Goal: Information Seeking & Learning: Learn about a topic

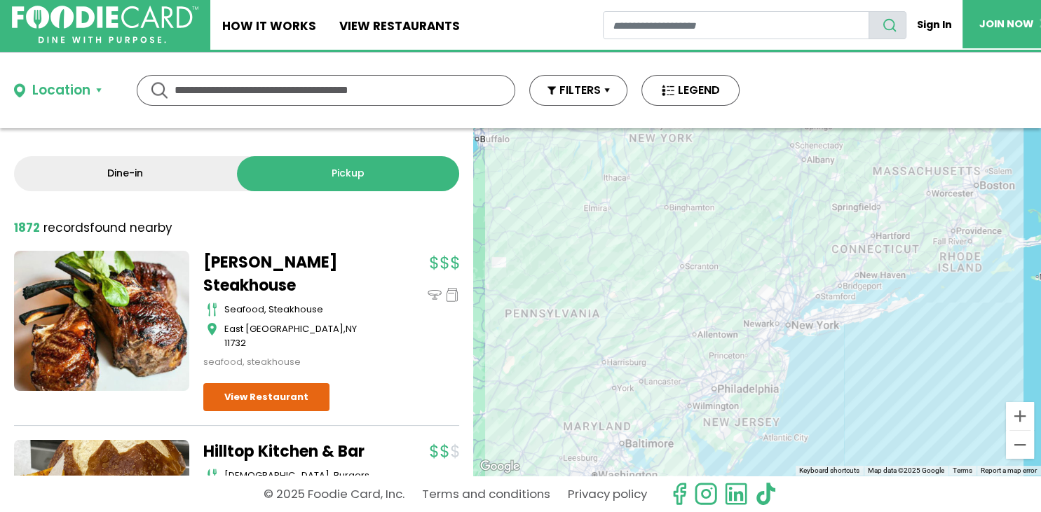
click at [192, 84] on input "text" at bounding box center [326, 90] width 303 height 29
click at [156, 83] on div "**********" at bounding box center [326, 90] width 379 height 31
click at [195, 83] on input "**********" at bounding box center [326, 90] width 303 height 29
type input "**********"
click at [158, 83] on div "**********" at bounding box center [326, 90] width 379 height 31
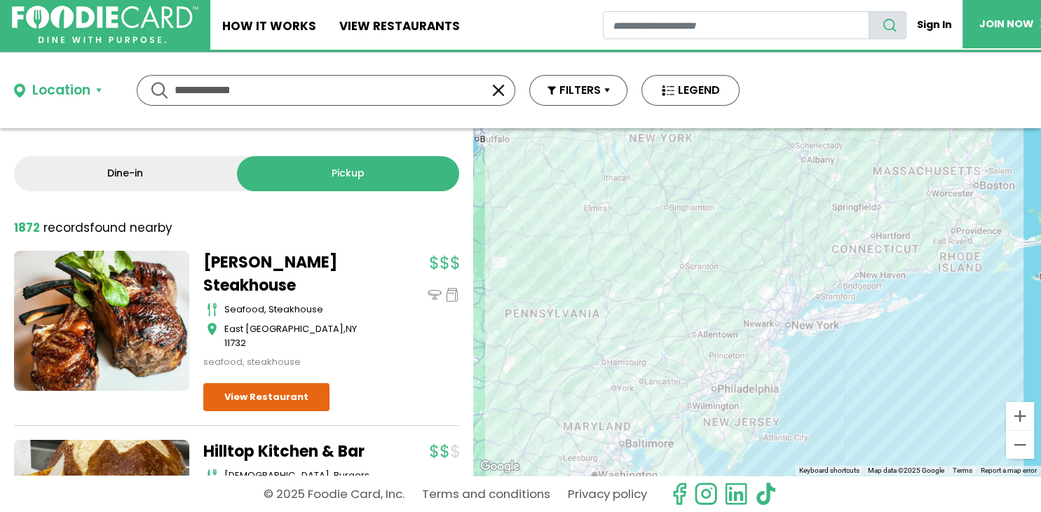
click at [97, 84] on button "Location" at bounding box center [58, 91] width 88 height 20
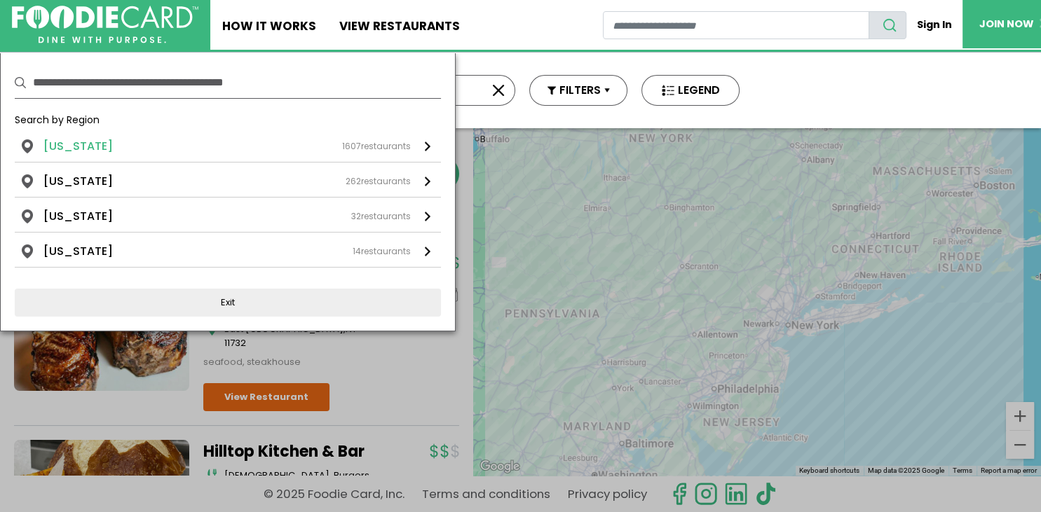
click at [70, 140] on li "[US_STATE]" at bounding box center [77, 146] width 69 height 17
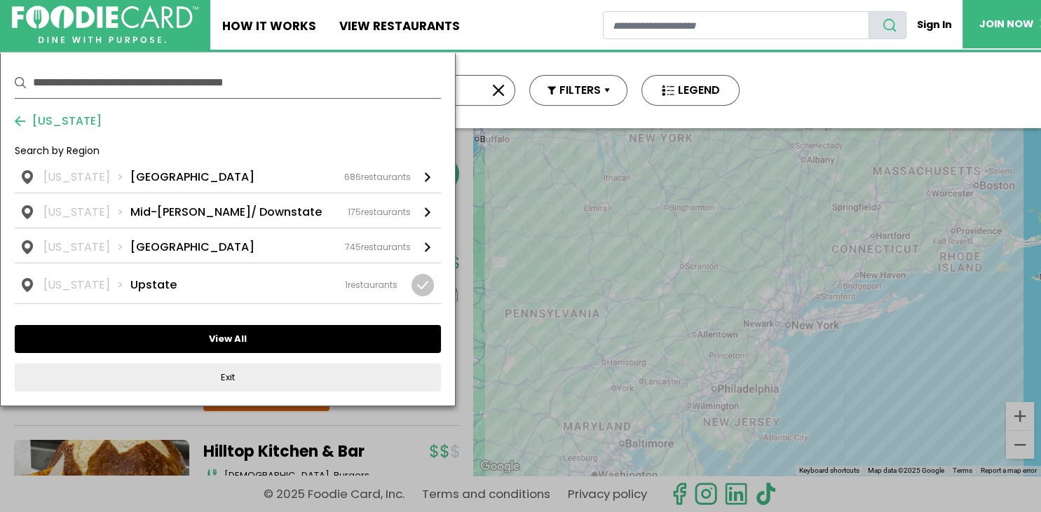
click at [226, 333] on button "View All" at bounding box center [228, 339] width 426 height 28
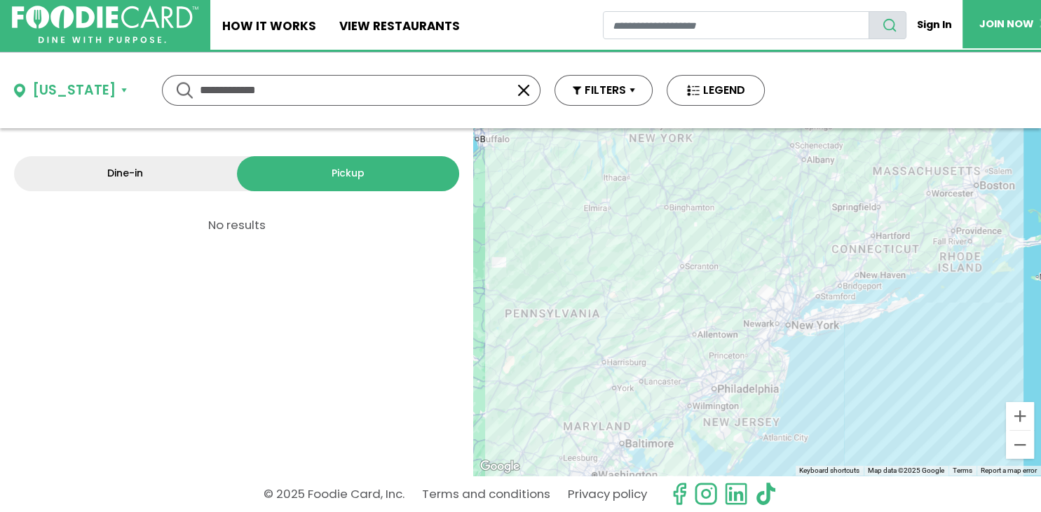
click at [139, 168] on link "Dine-in" at bounding box center [125, 173] width 223 height 35
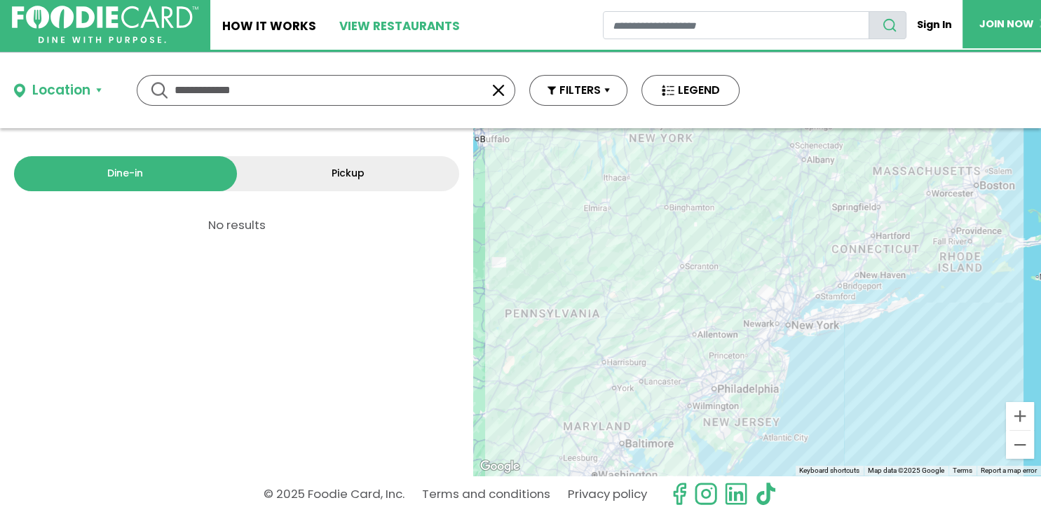
click at [329, 21] on link "View restaurants" at bounding box center [400, 25] width 144 height 50
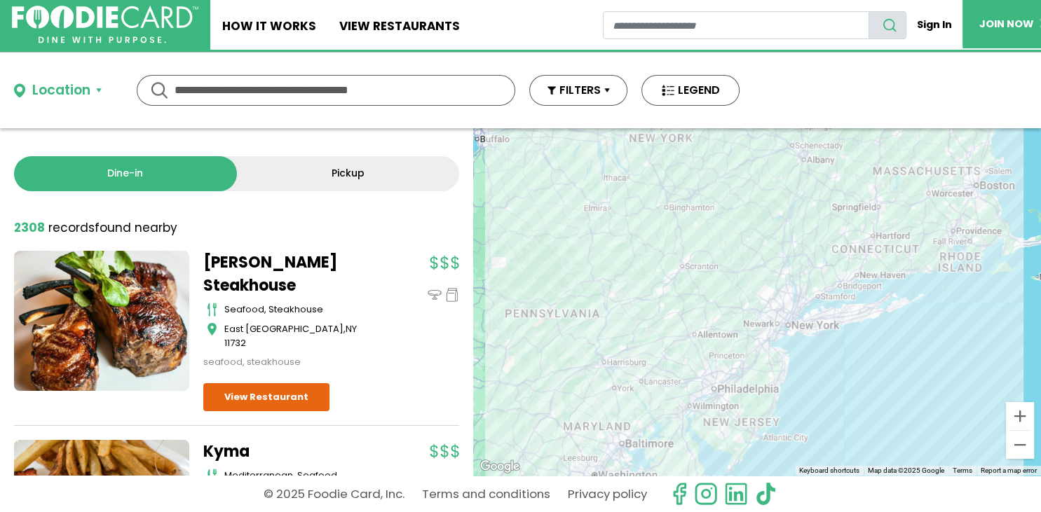
click at [191, 84] on input "text" at bounding box center [326, 90] width 303 height 29
click at [690, 81] on button "LEGEND" at bounding box center [690, 90] width 98 height 31
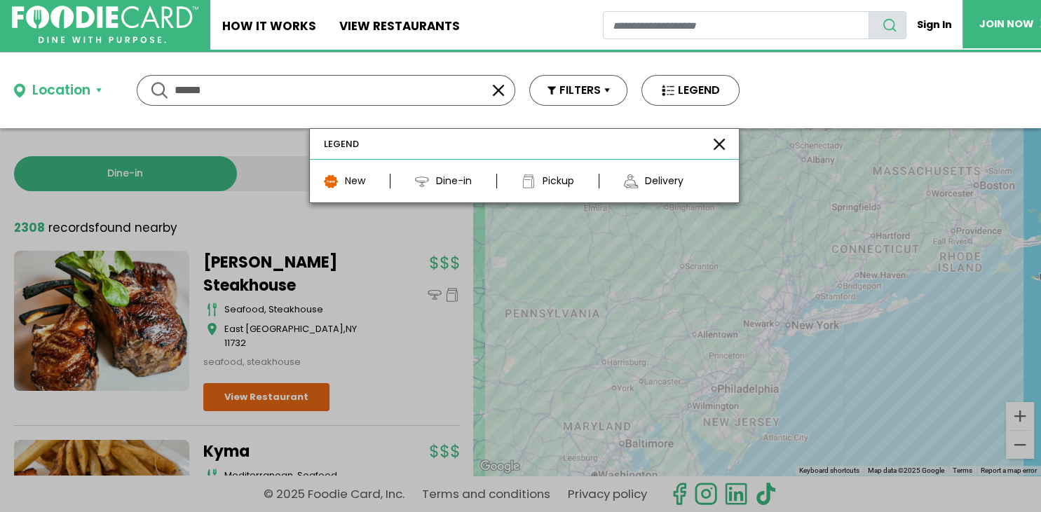
click at [720, 139] on button "button" at bounding box center [719, 144] width 11 height 11
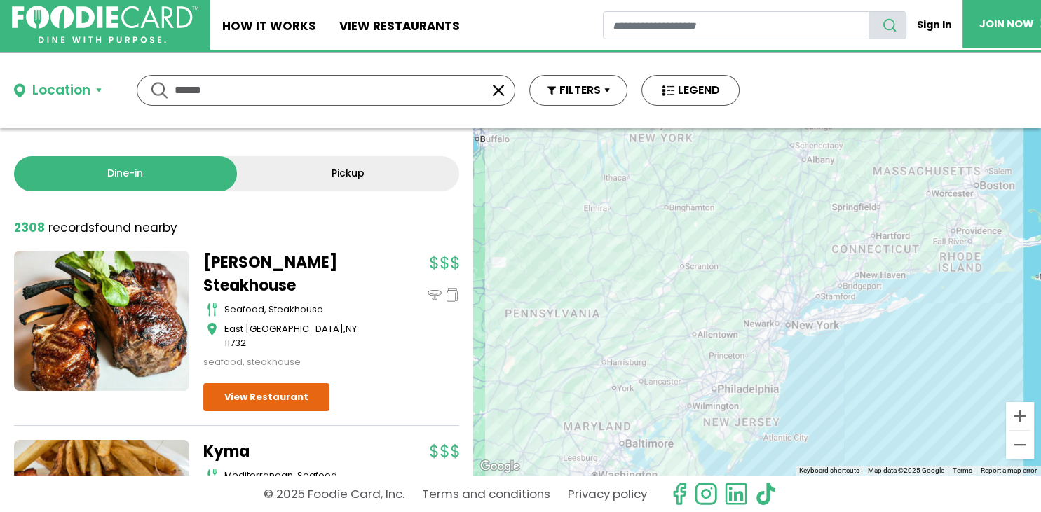
click at [214, 83] on input "******" at bounding box center [326, 90] width 303 height 29
type input "*"
click at [158, 83] on div "**********" at bounding box center [326, 90] width 379 height 31
click at [98, 83] on button "Location" at bounding box center [58, 91] width 88 height 20
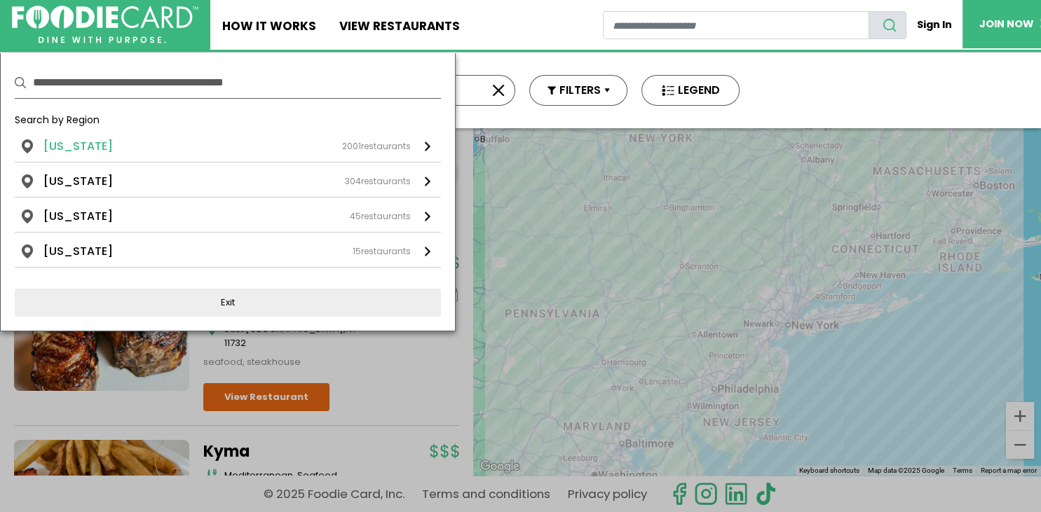
click at [86, 139] on li "[US_STATE]" at bounding box center [77, 146] width 69 height 17
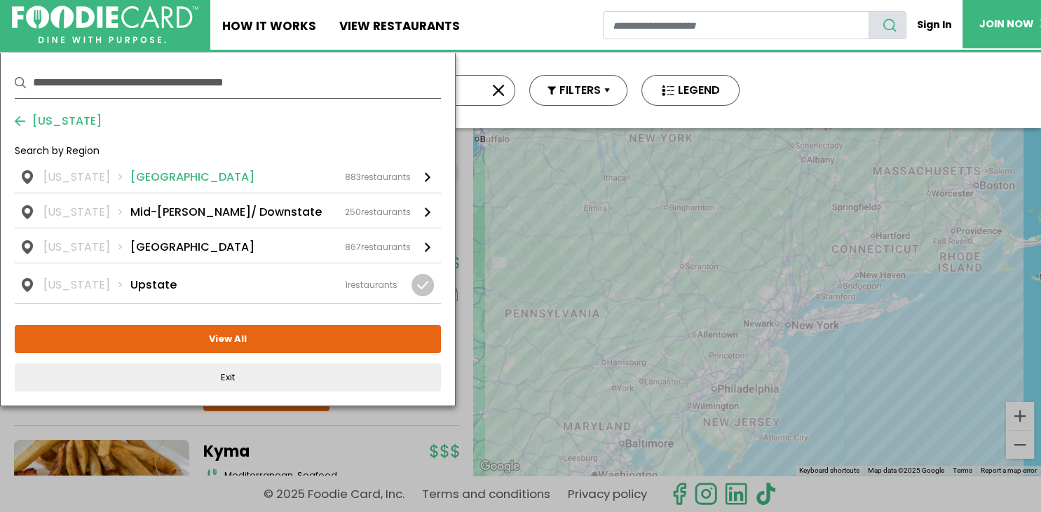
click at [425, 170] on link "[US_STATE] [GEOGRAPHIC_DATA] 883 restaurants" at bounding box center [228, 181] width 426 height 24
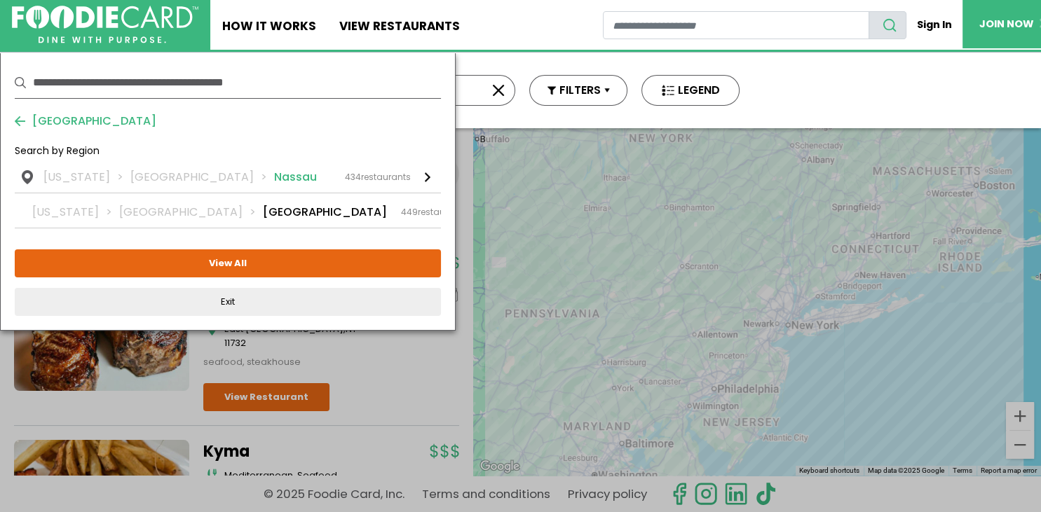
click at [426, 172] on div at bounding box center [428, 177] width 6 height 10
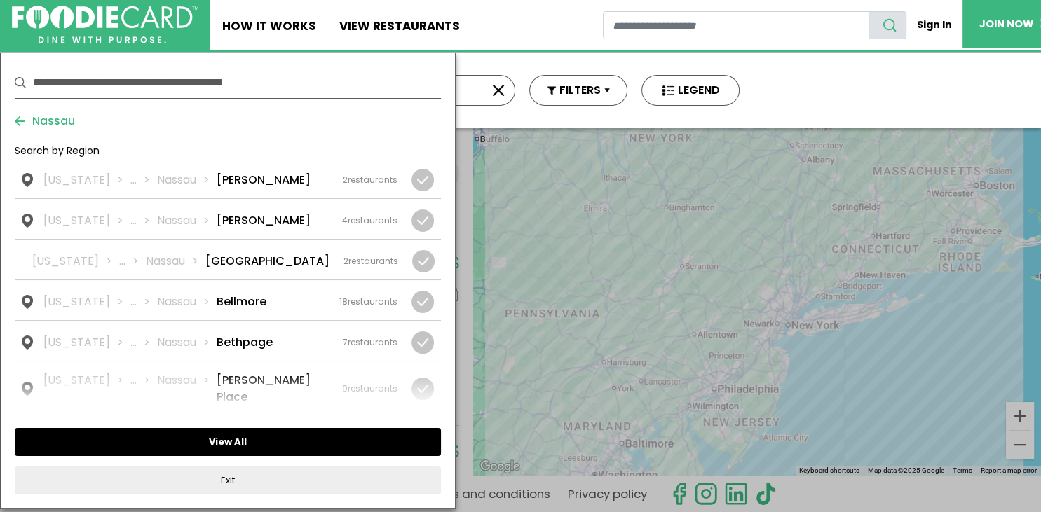
click at [237, 432] on button "View All" at bounding box center [228, 442] width 426 height 28
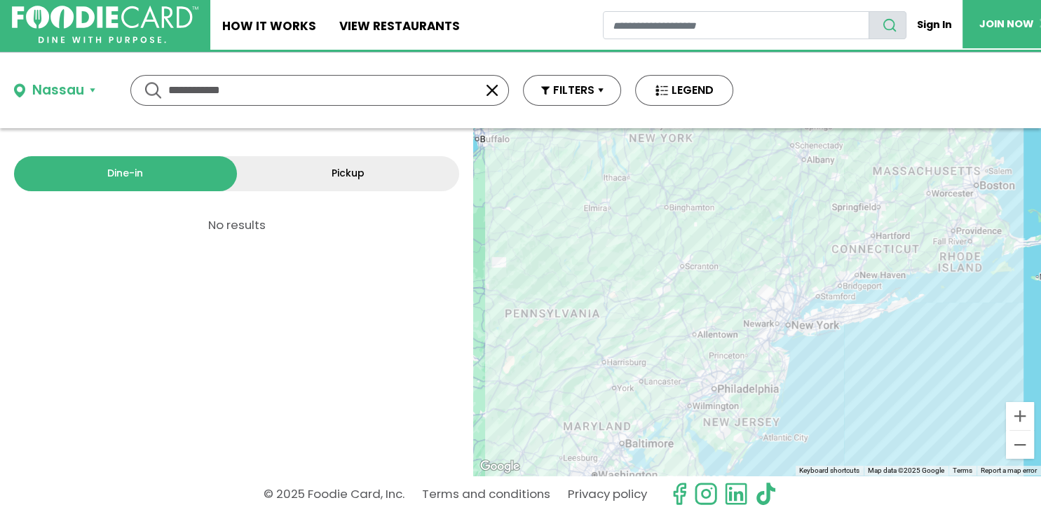
click at [220, 84] on input "**********" at bounding box center [319, 90] width 303 height 29
type input "**********"
click at [20, 84] on button "Nassau" at bounding box center [54, 91] width 81 height 20
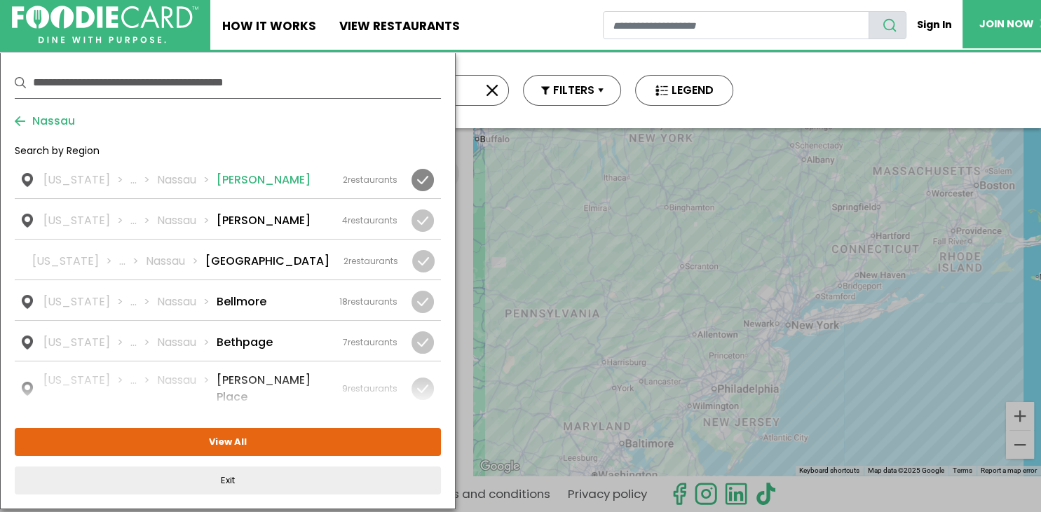
click at [219, 175] on li "[PERSON_NAME]" at bounding box center [264, 180] width 94 height 17
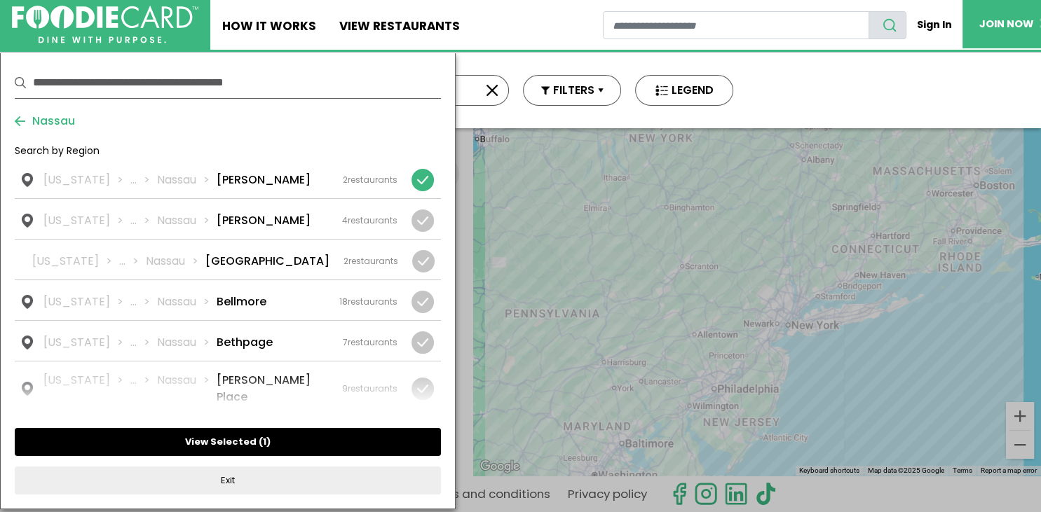
click at [235, 433] on button "View Selected ( 1 )" at bounding box center [228, 442] width 426 height 28
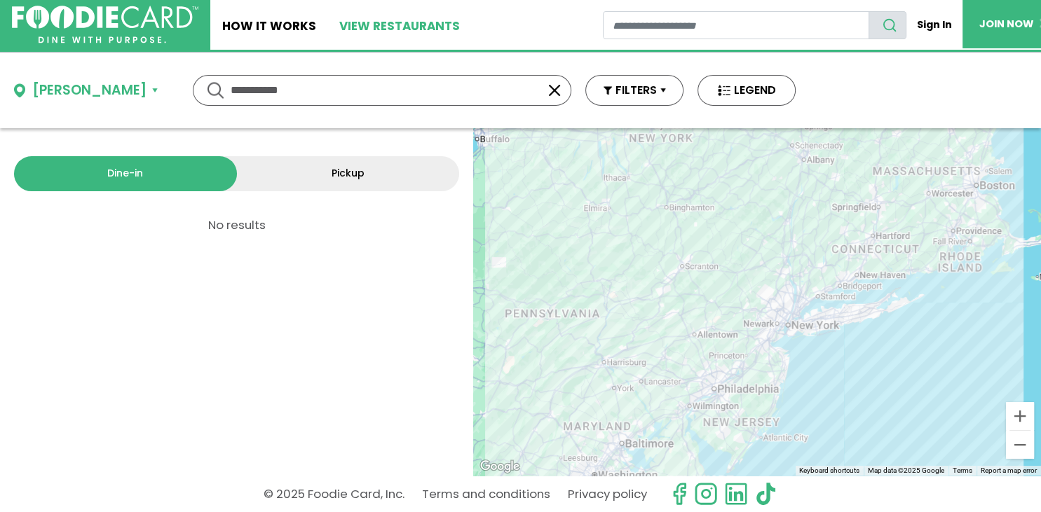
click at [358, 24] on link "View restaurants" at bounding box center [400, 25] width 144 height 50
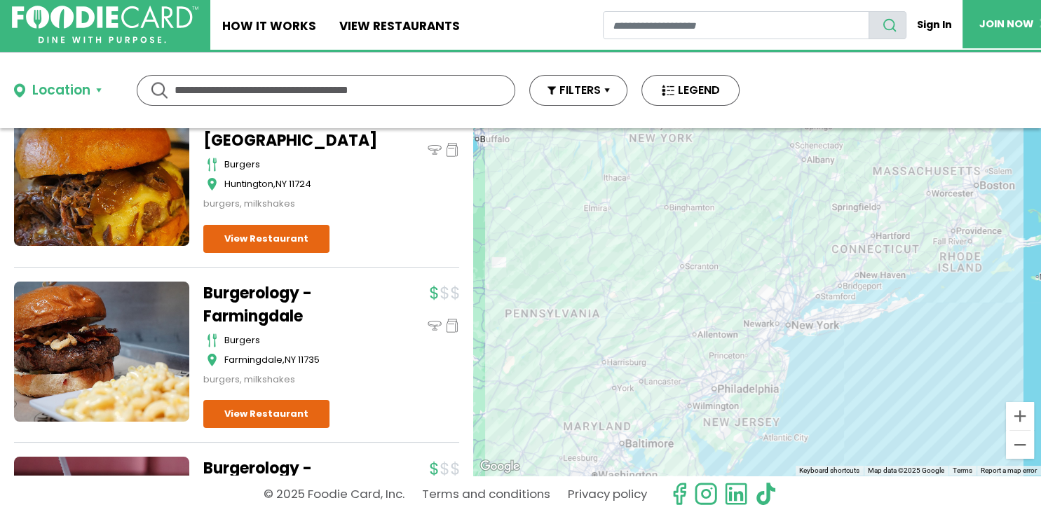
scroll to position [30, 0]
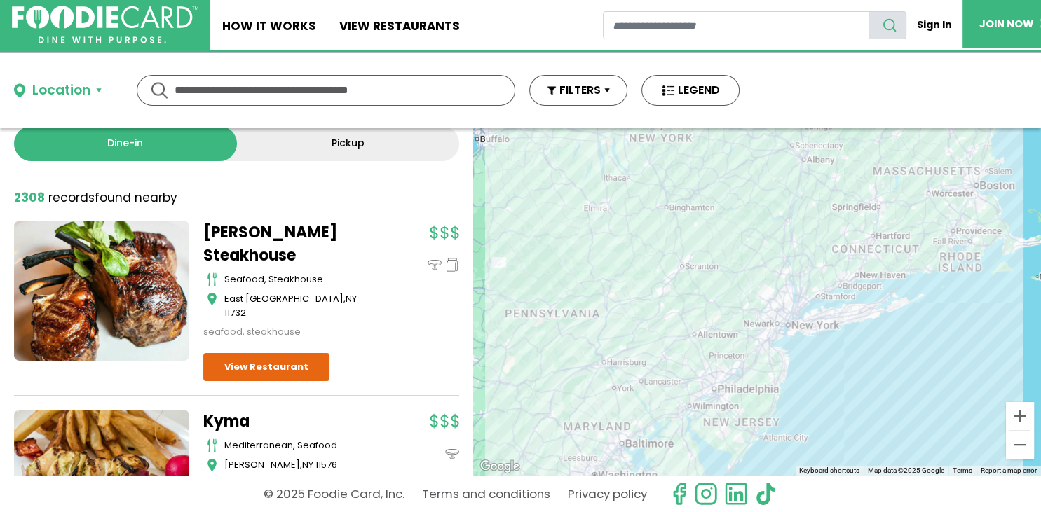
click at [276, 84] on input "text" at bounding box center [326, 90] width 303 height 29
click at [154, 83] on div "********* *********" at bounding box center [326, 90] width 379 height 31
click at [97, 83] on button "Location" at bounding box center [58, 91] width 88 height 20
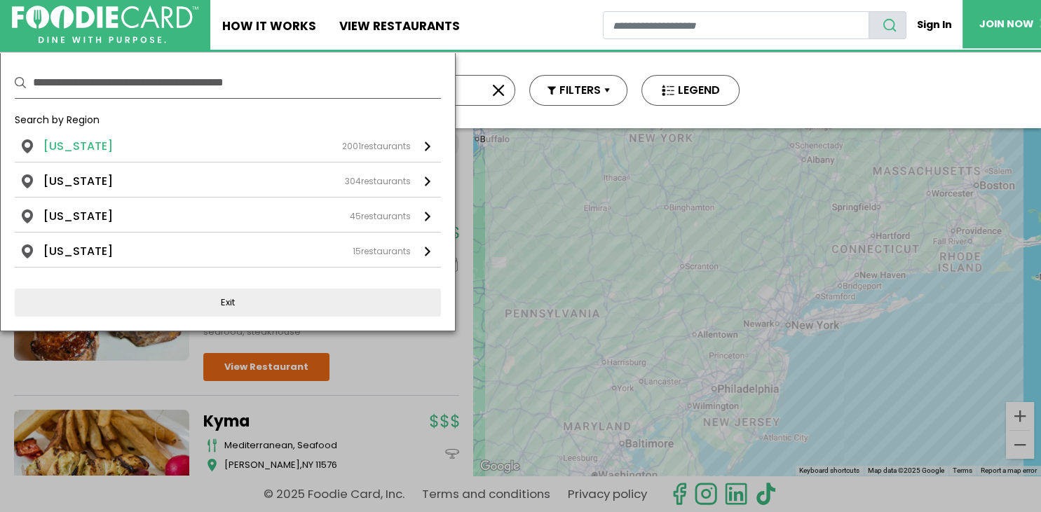
click at [30, 139] on link "[US_STATE] 2001 restaurants" at bounding box center [228, 150] width 426 height 24
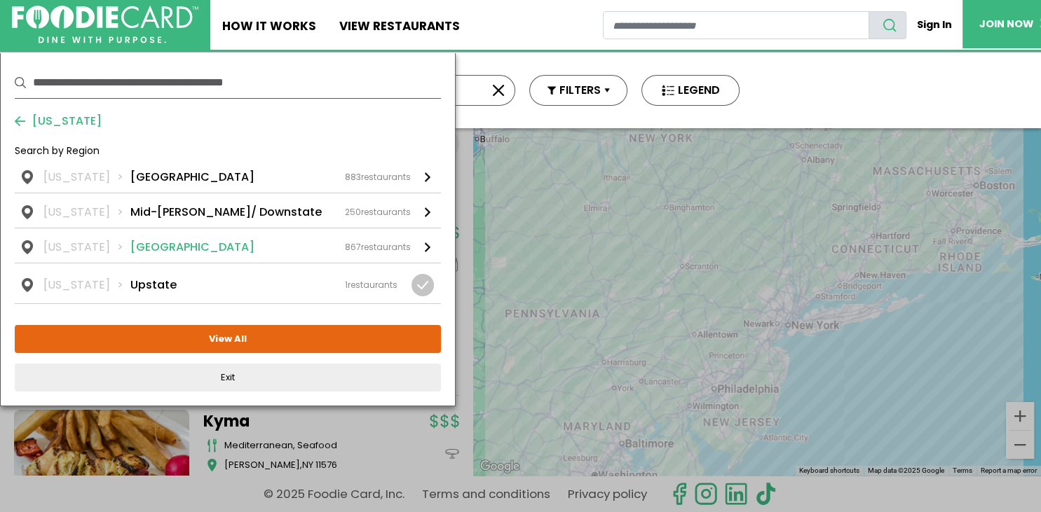
click at [426, 243] on div at bounding box center [428, 248] width 6 height 10
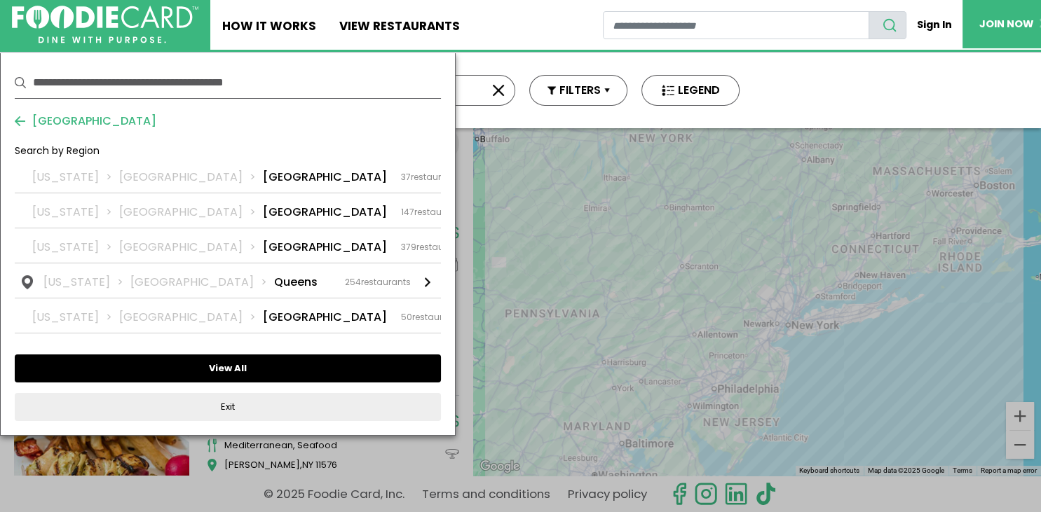
click at [236, 360] on button "View All" at bounding box center [228, 369] width 426 height 28
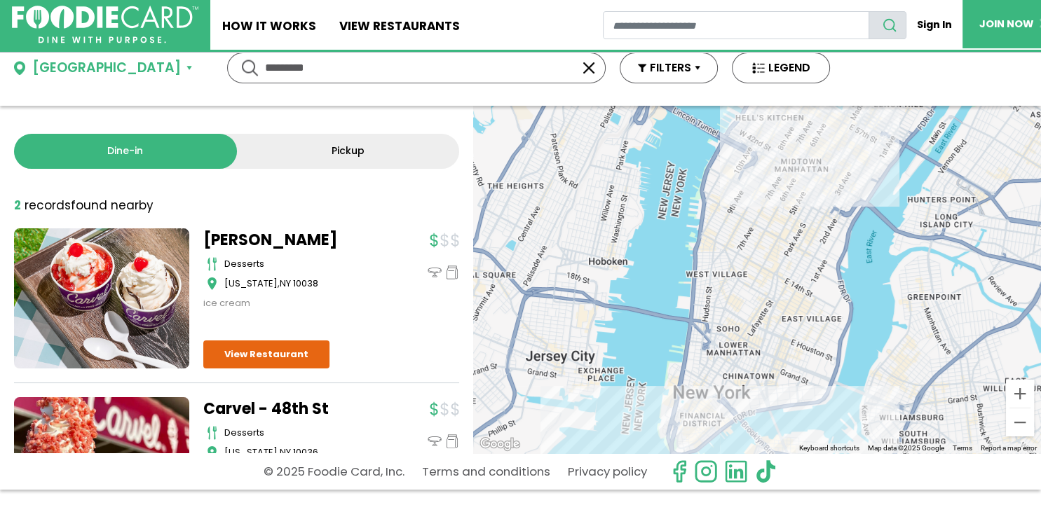
scroll to position [0, 0]
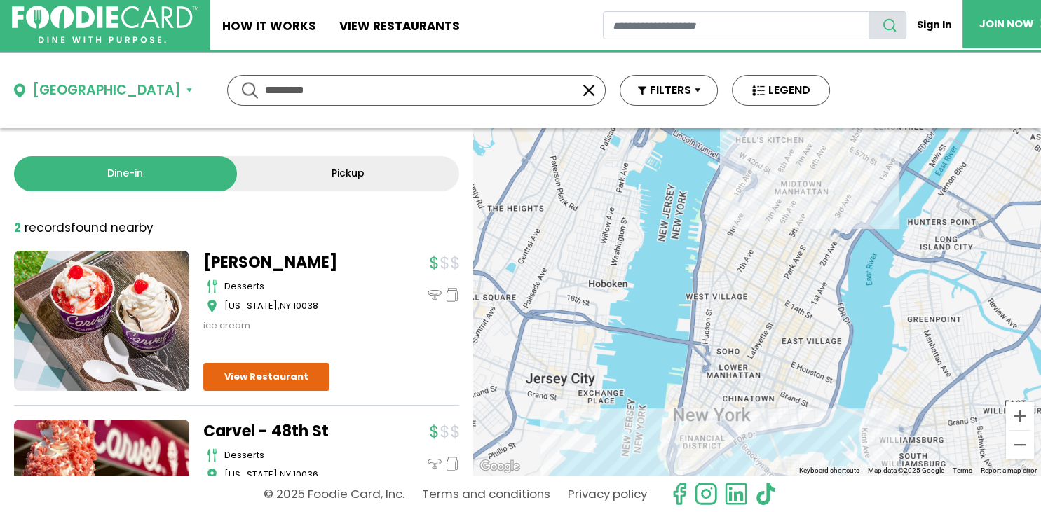
click at [265, 83] on input "*********" at bounding box center [416, 90] width 303 height 29
type input "*"
click at [227, 83] on div "**********" at bounding box center [416, 90] width 379 height 31
click at [69, 83] on button "[GEOGRAPHIC_DATA]" at bounding box center [103, 91] width 178 height 20
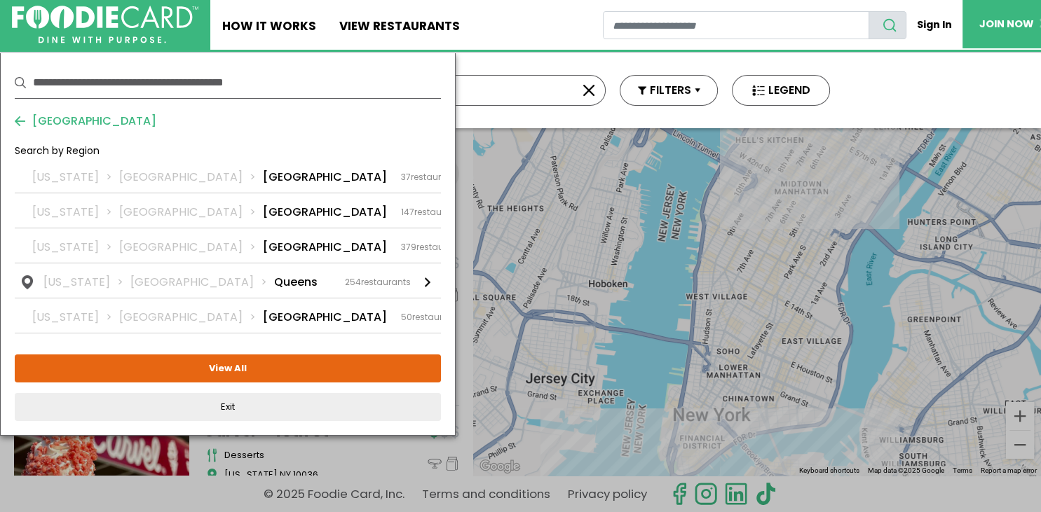
click at [19, 77] on div at bounding box center [20, 82] width 11 height 11
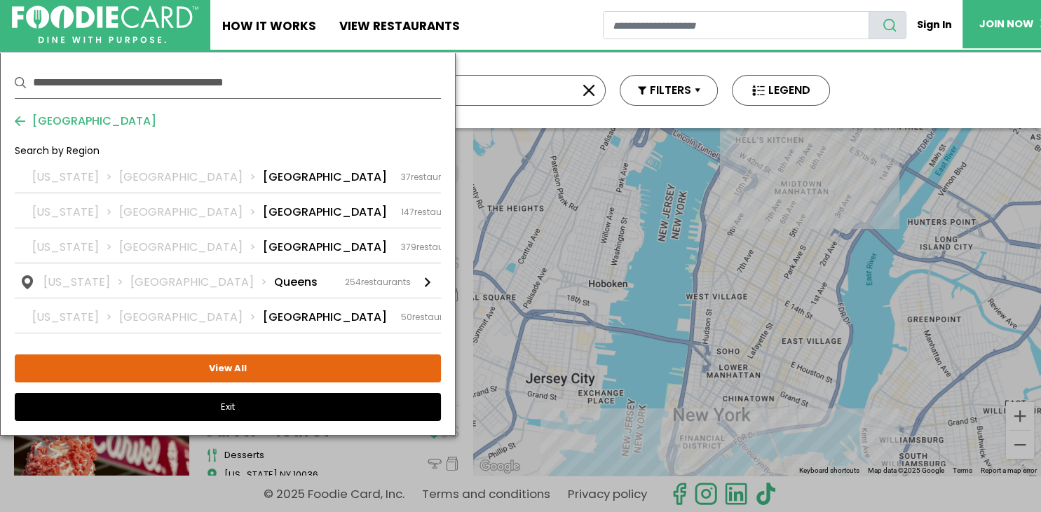
click at [231, 400] on button "Exit" at bounding box center [228, 407] width 426 height 28
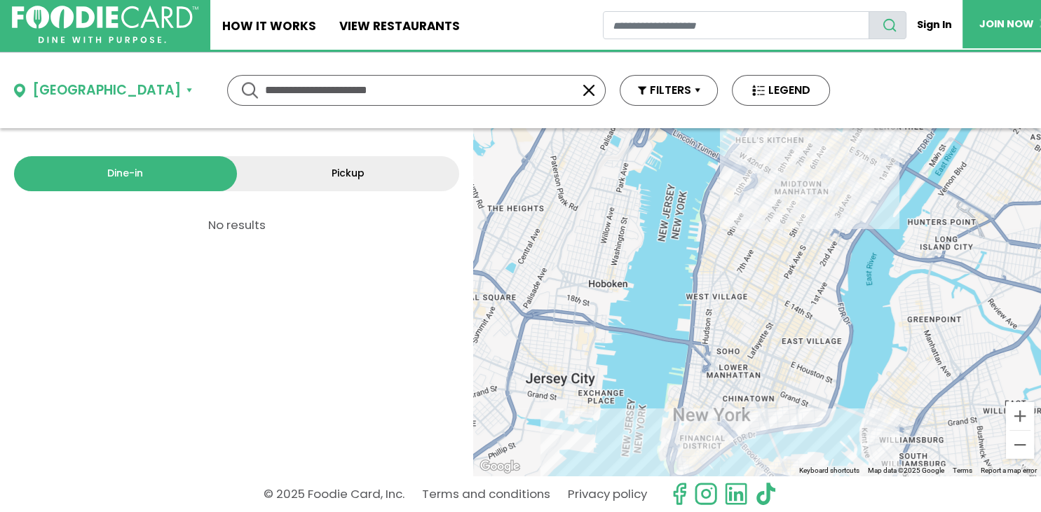
click at [304, 83] on input "**********" at bounding box center [416, 90] width 303 height 29
click at [67, 83] on button "[GEOGRAPHIC_DATA]" at bounding box center [103, 91] width 178 height 20
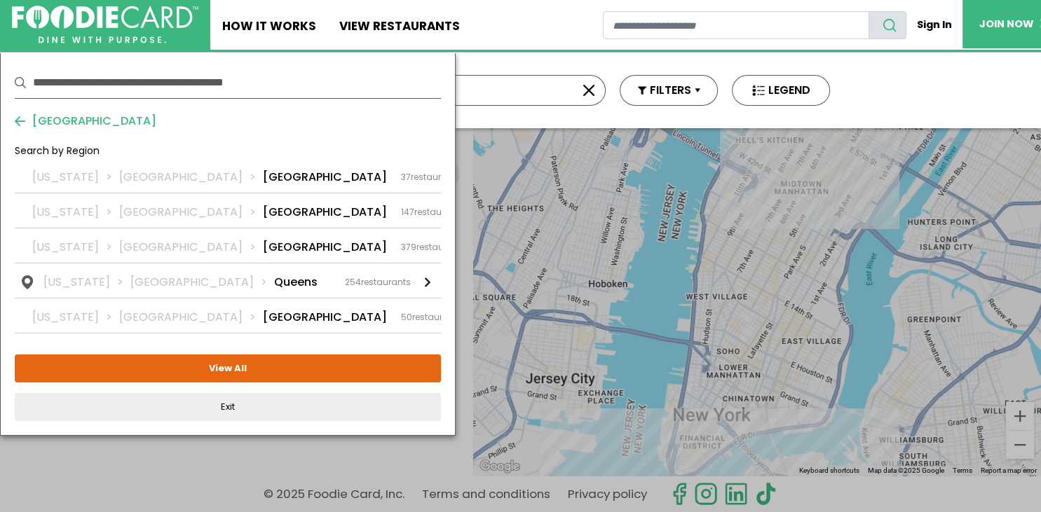
click at [19, 114] on button "[GEOGRAPHIC_DATA]" at bounding box center [86, 121] width 142 height 17
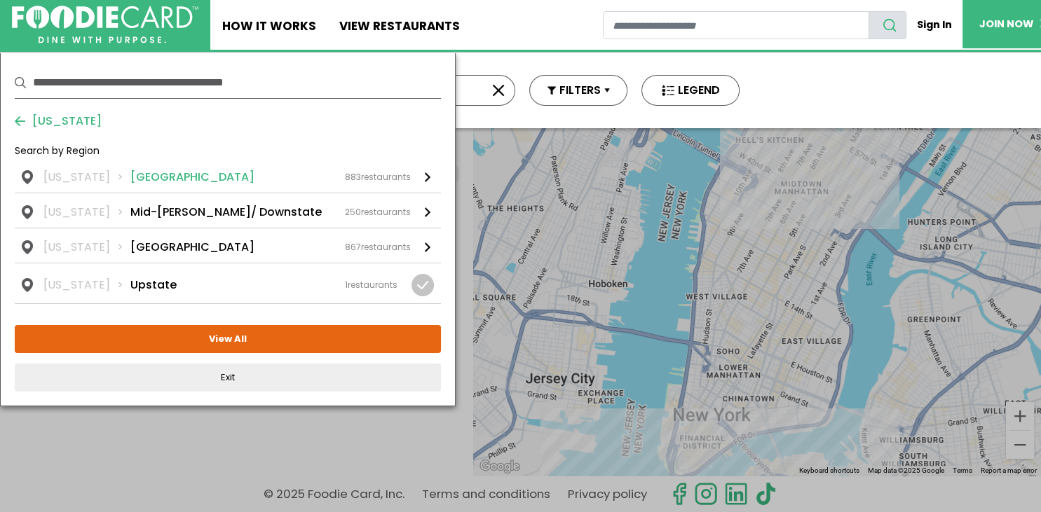
click at [133, 171] on li "[GEOGRAPHIC_DATA]" at bounding box center [192, 177] width 124 height 17
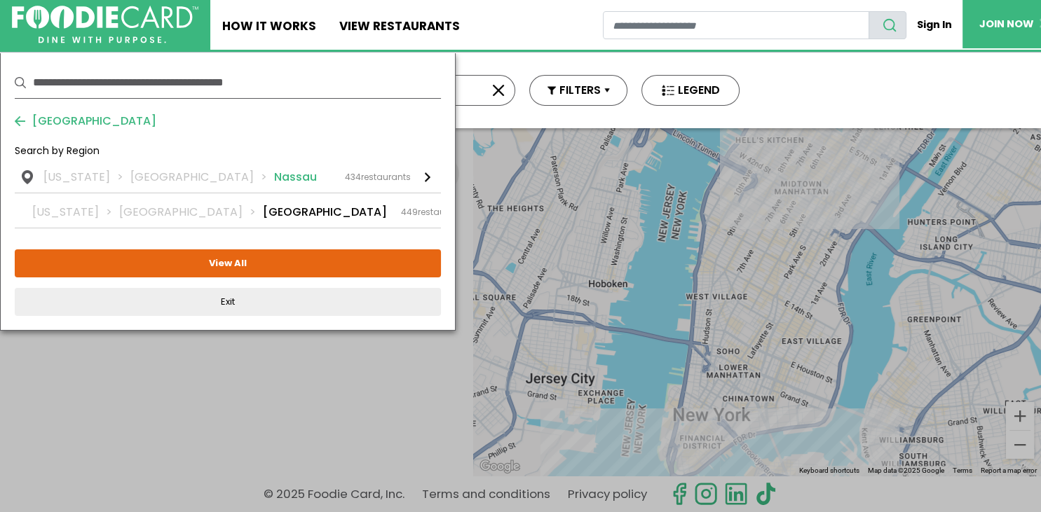
click at [274, 170] on li "Nassau" at bounding box center [295, 177] width 43 height 17
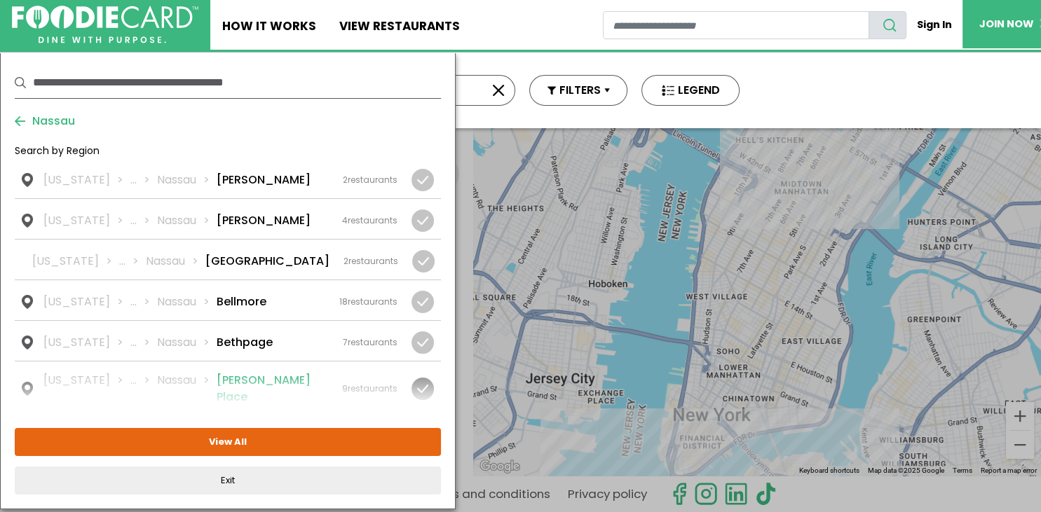
click at [425, 378] on div at bounding box center [422, 389] width 22 height 22
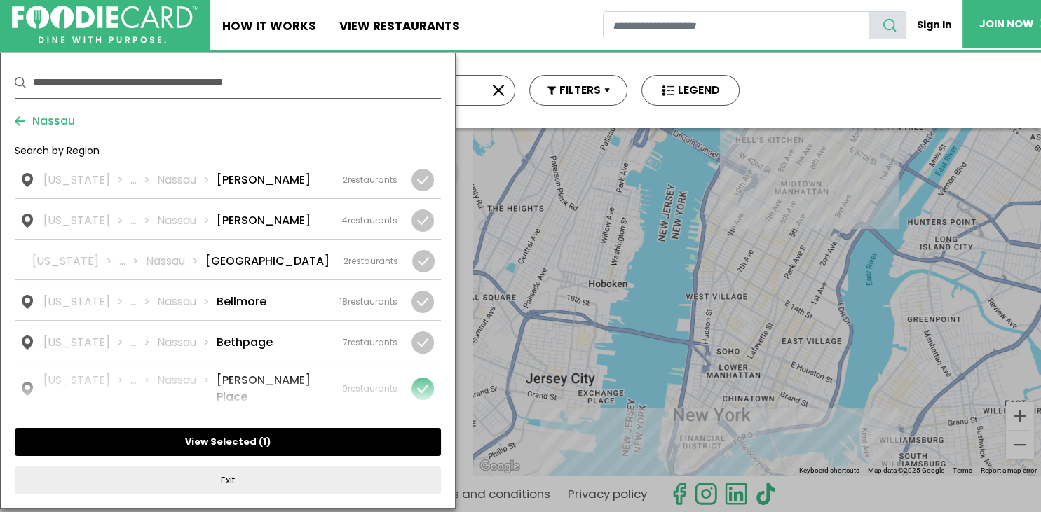
click at [243, 435] on button "View Selected ( 1 )" at bounding box center [228, 442] width 426 height 28
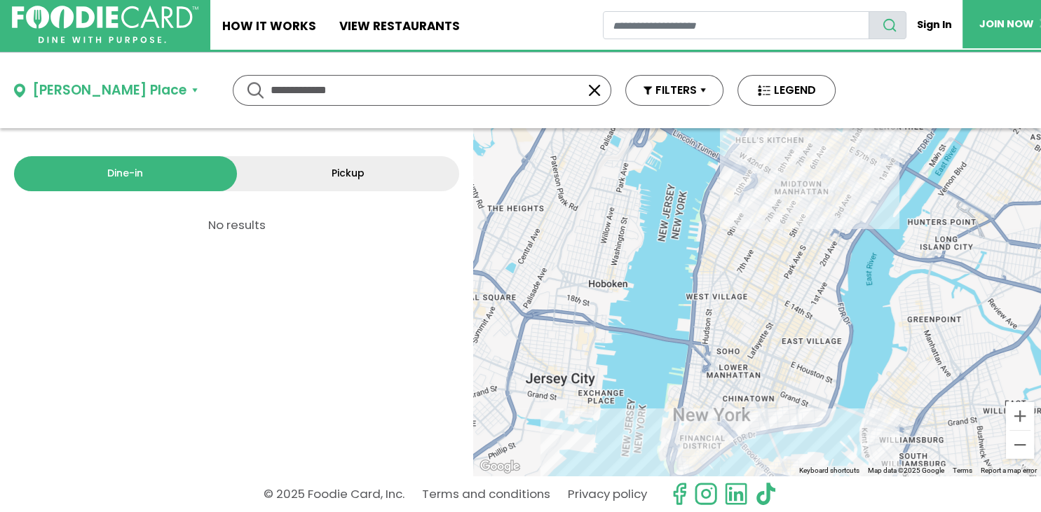
click at [273, 81] on input "**********" at bounding box center [422, 90] width 303 height 29
type input "*"
type input "**********"
click at [344, 165] on link "Pickup" at bounding box center [348, 173] width 223 height 35
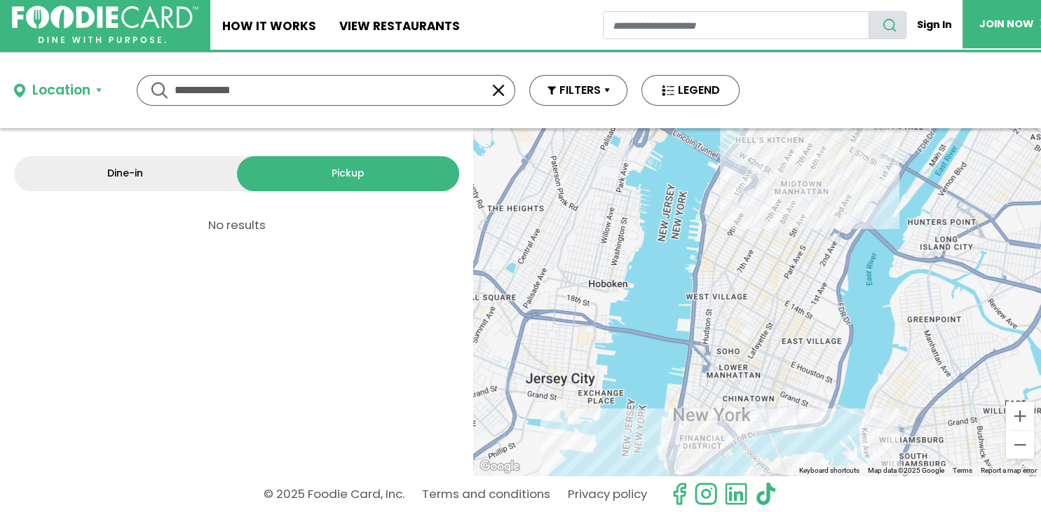
click at [127, 163] on link "Dine-in" at bounding box center [125, 173] width 223 height 35
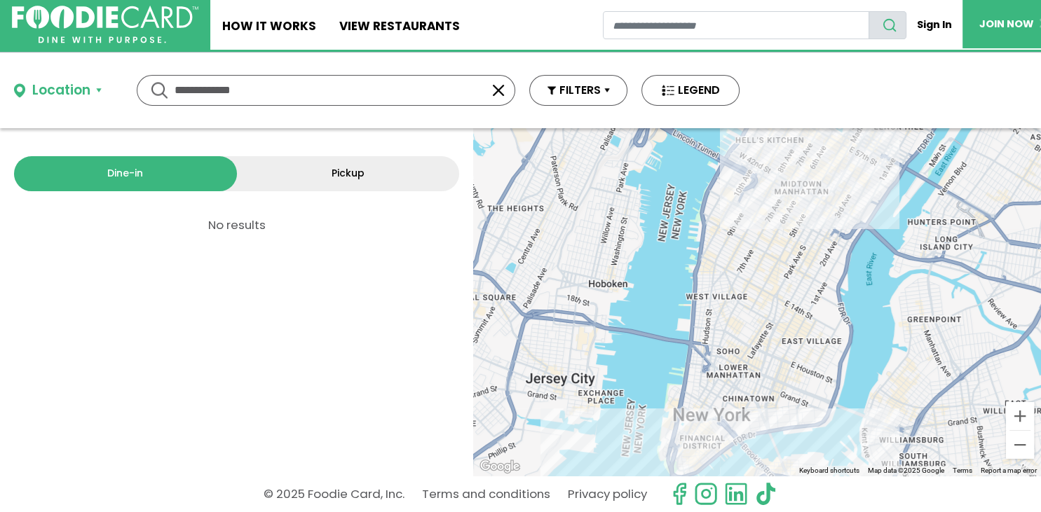
click at [97, 82] on button "Location" at bounding box center [58, 91] width 88 height 20
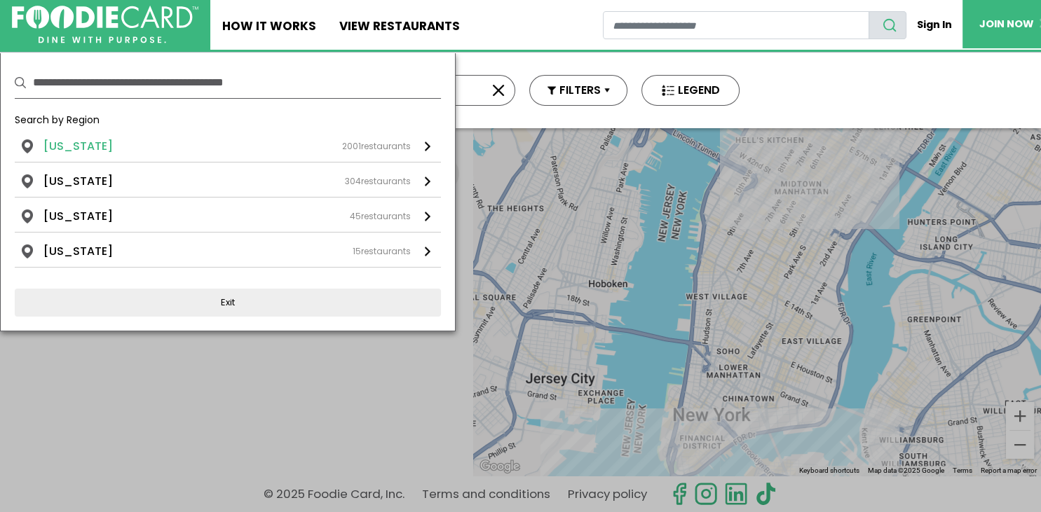
click at [79, 139] on li "[US_STATE]" at bounding box center [77, 146] width 69 height 17
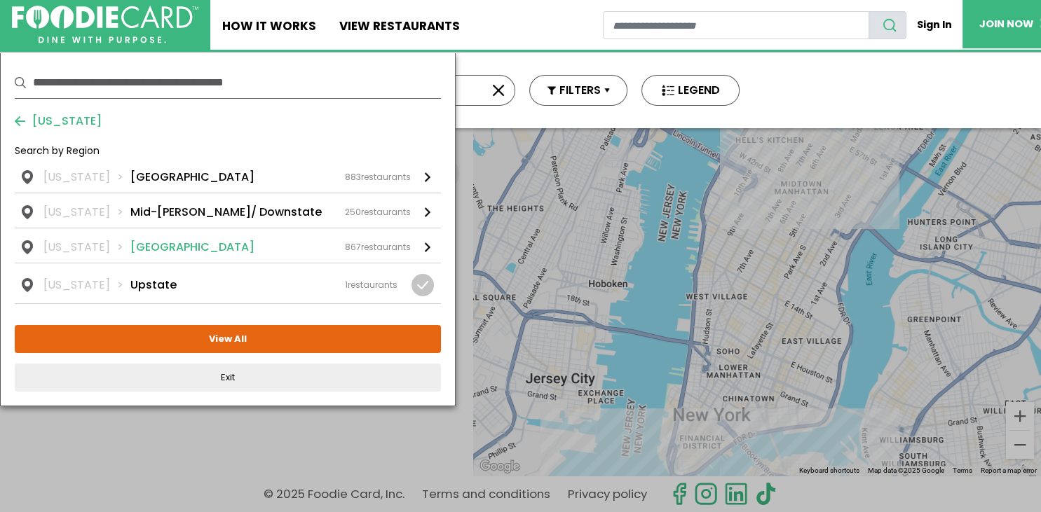
click at [427, 243] on div at bounding box center [428, 248] width 6 height 10
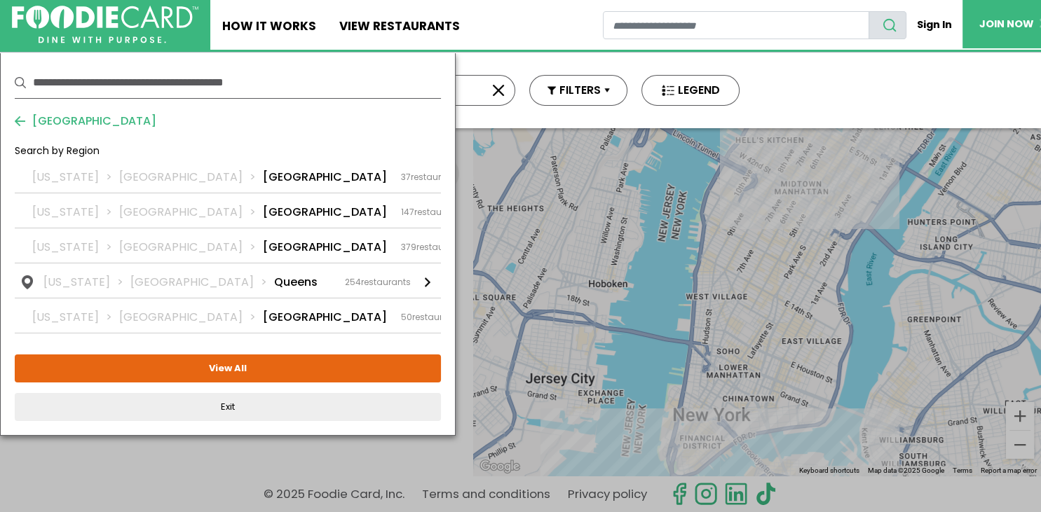
click at [480, 243] on div at bounding box center [483, 248] width 6 height 10
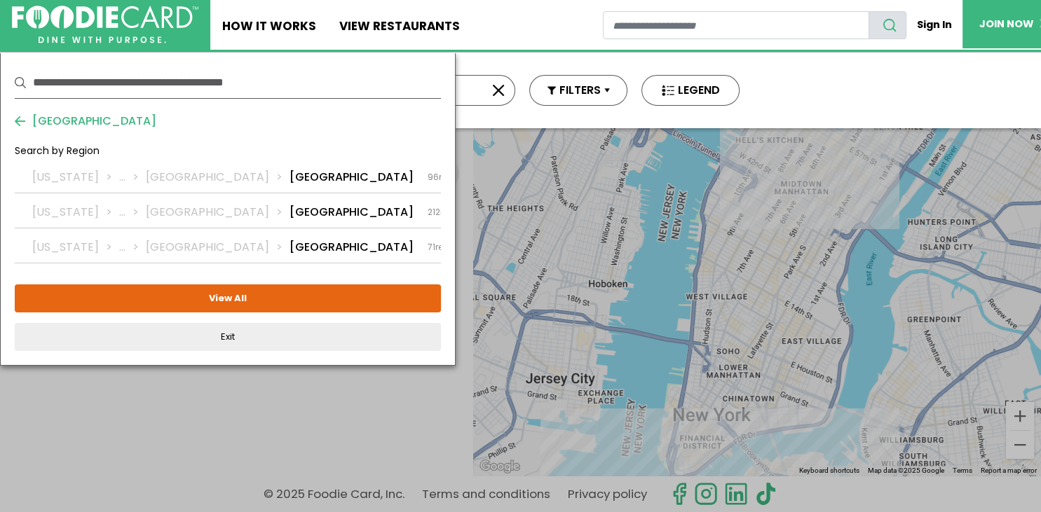
click at [18, 114] on button "[GEOGRAPHIC_DATA]" at bounding box center [86, 121] width 142 height 17
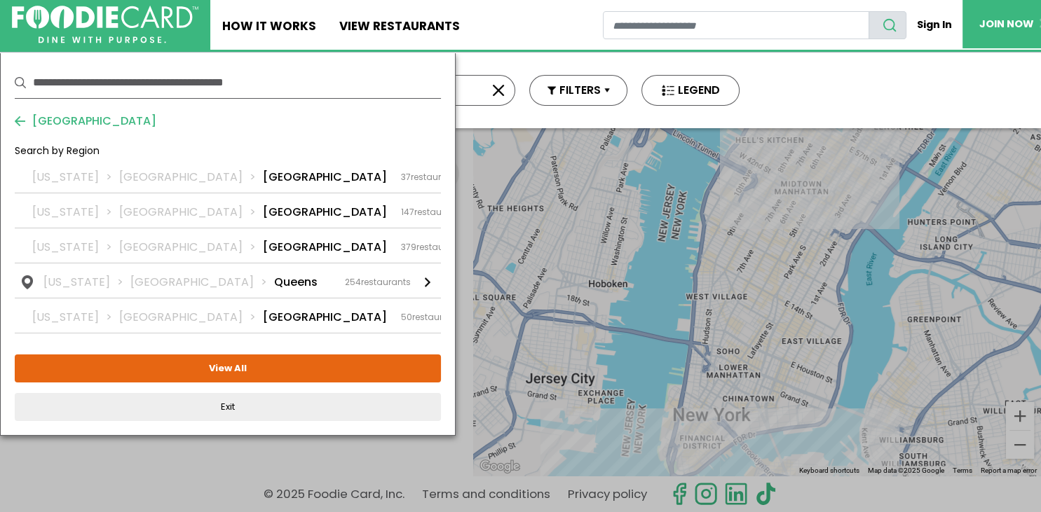
click at [285, 78] on input "text" at bounding box center [237, 82] width 408 height 31
type input "*****"
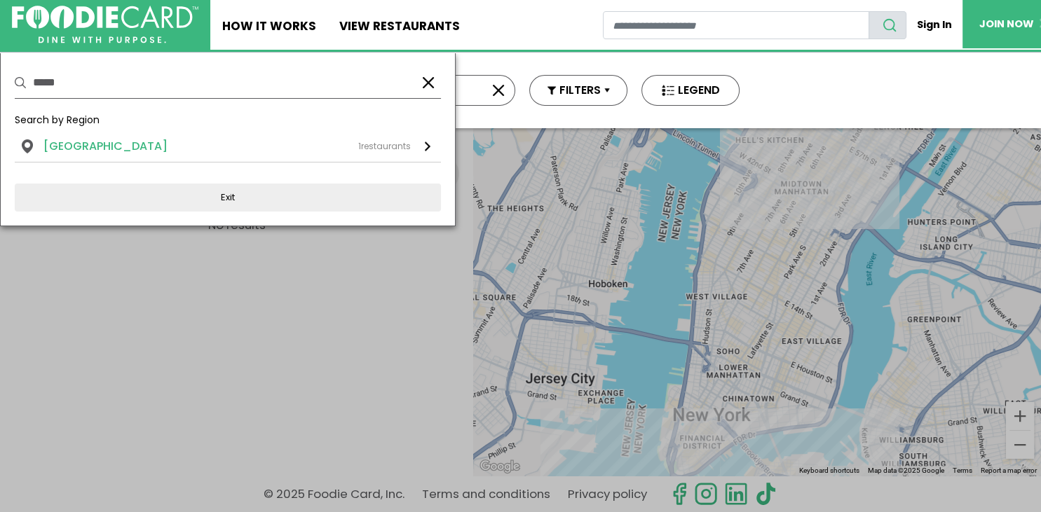
click at [428, 142] on div at bounding box center [428, 147] width 6 height 10
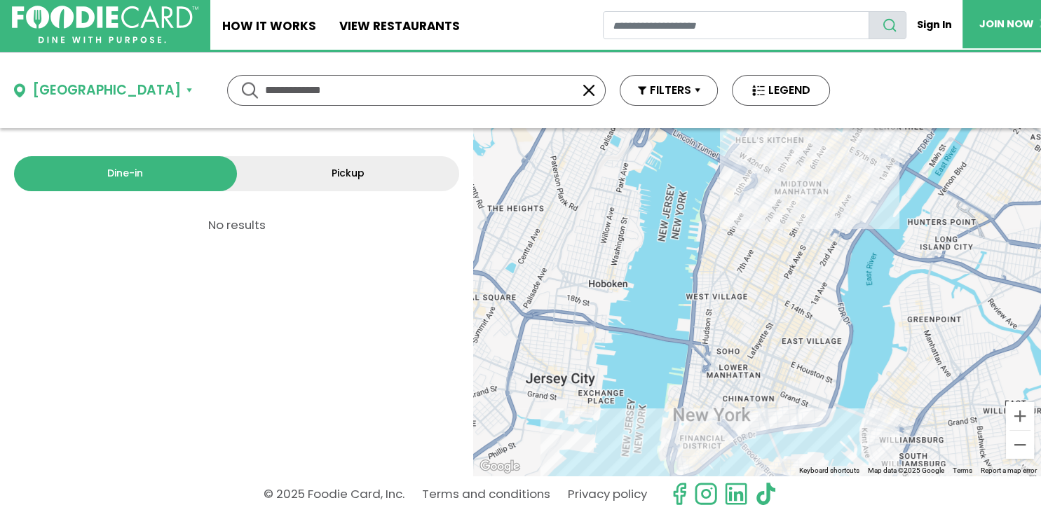
click at [334, 168] on link "Pickup" at bounding box center [348, 173] width 223 height 35
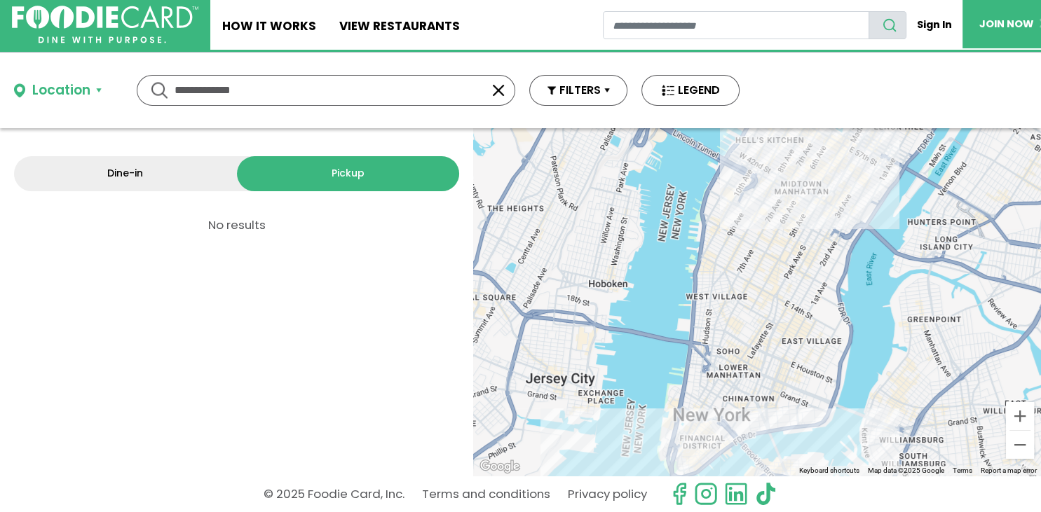
click at [138, 165] on link "Dine-in" at bounding box center [125, 173] width 223 height 35
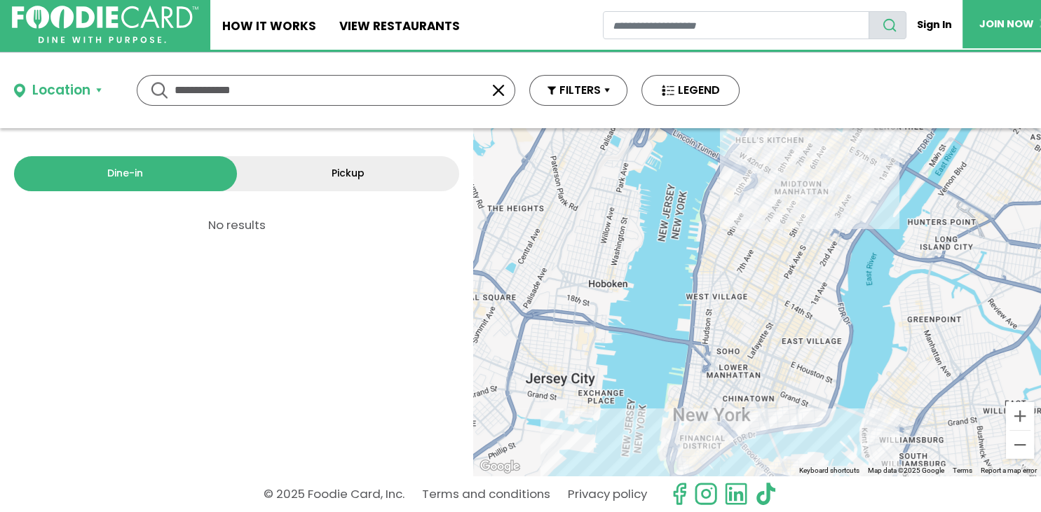
click at [100, 83] on button "Location" at bounding box center [58, 91] width 88 height 20
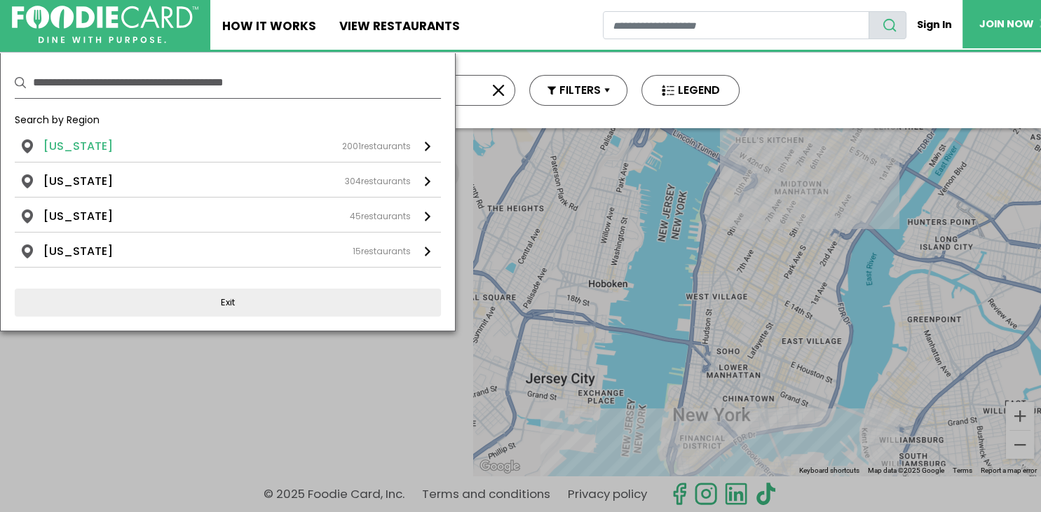
click at [80, 139] on li "[US_STATE]" at bounding box center [77, 146] width 69 height 17
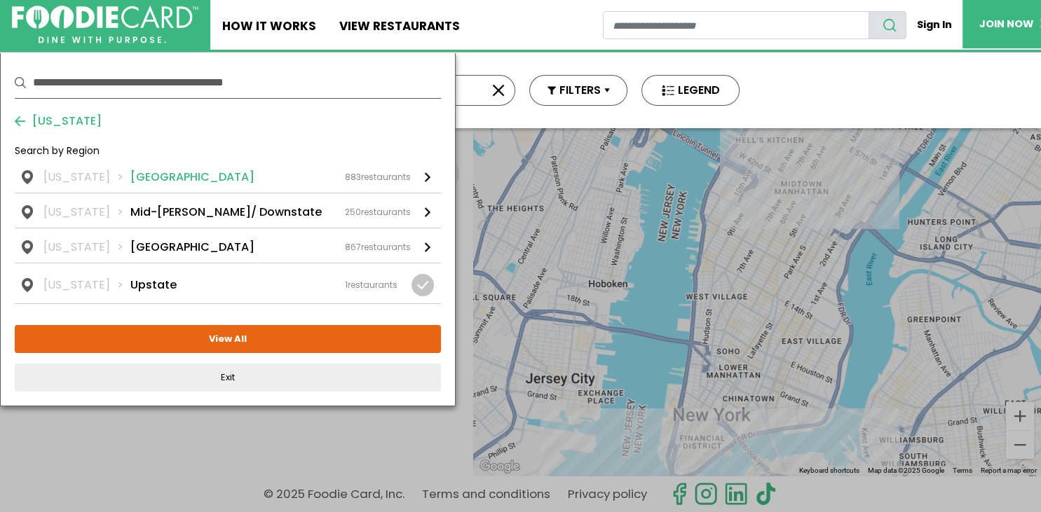
click at [158, 172] on li "[GEOGRAPHIC_DATA]" at bounding box center [192, 177] width 124 height 17
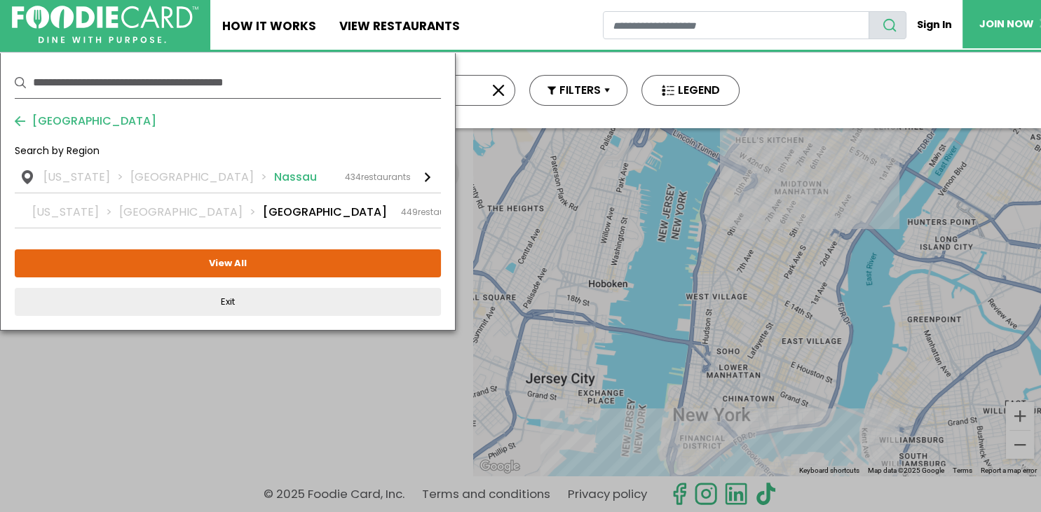
click at [428, 172] on div at bounding box center [428, 177] width 6 height 10
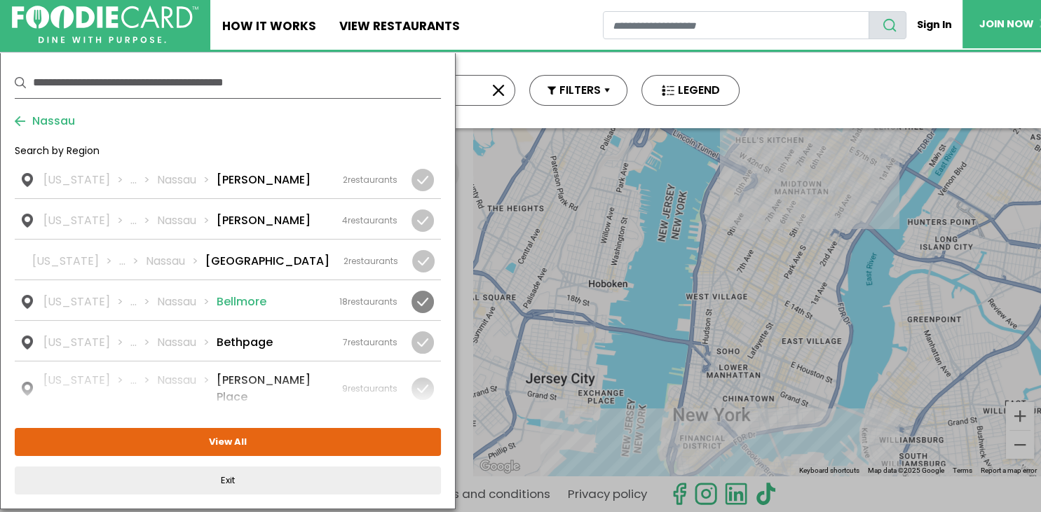
click at [423, 294] on div at bounding box center [422, 302] width 22 height 22
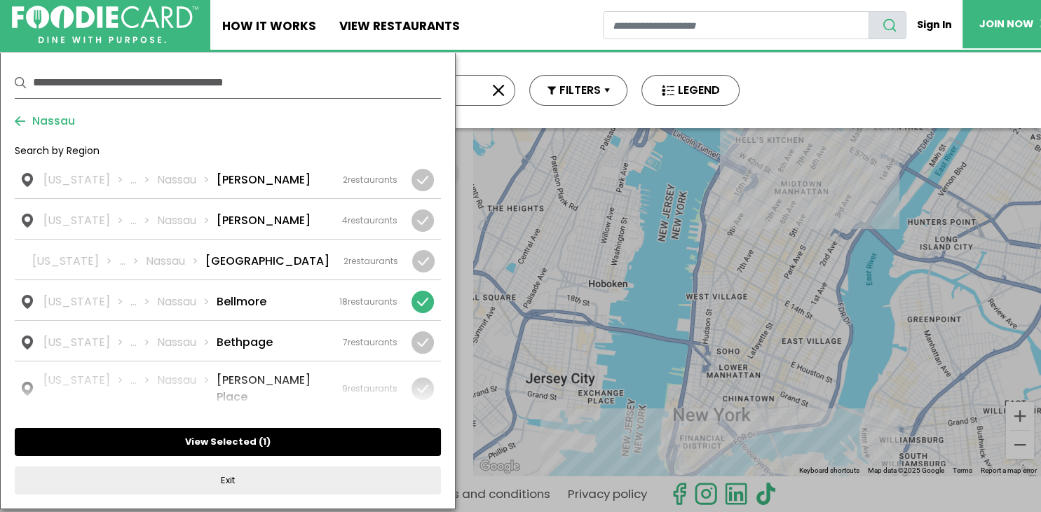
click at [228, 435] on button "View Selected ( 1 )" at bounding box center [228, 442] width 426 height 28
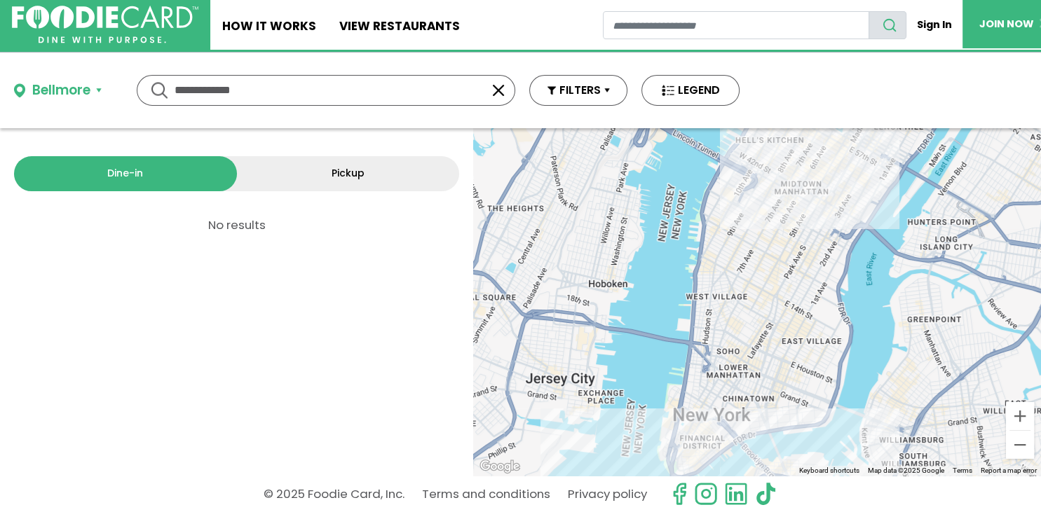
click at [255, 87] on input "**********" at bounding box center [326, 90] width 303 height 29
type input "*"
click at [100, 83] on button "Bellmore" at bounding box center [58, 91] width 88 height 20
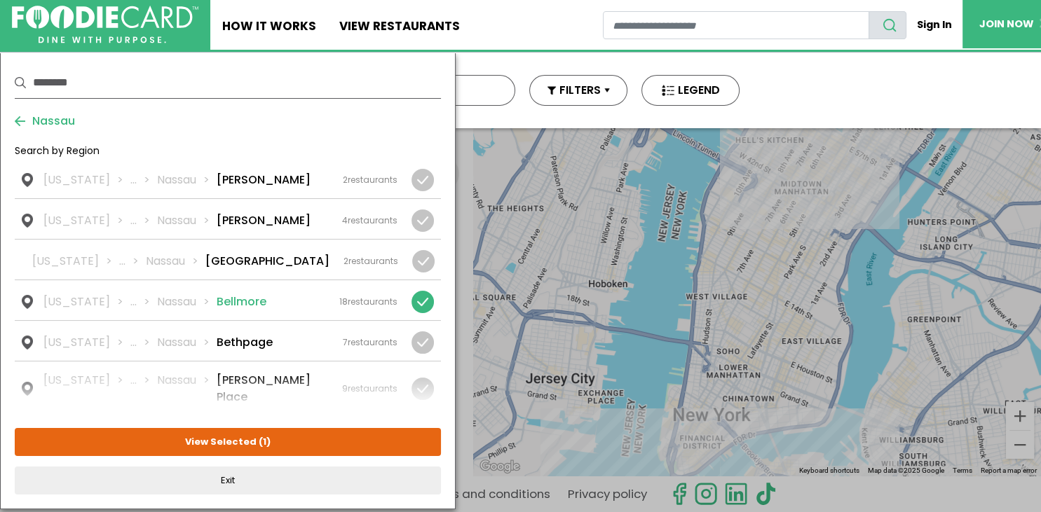
click at [229, 294] on li "Bellmore" at bounding box center [242, 302] width 50 height 17
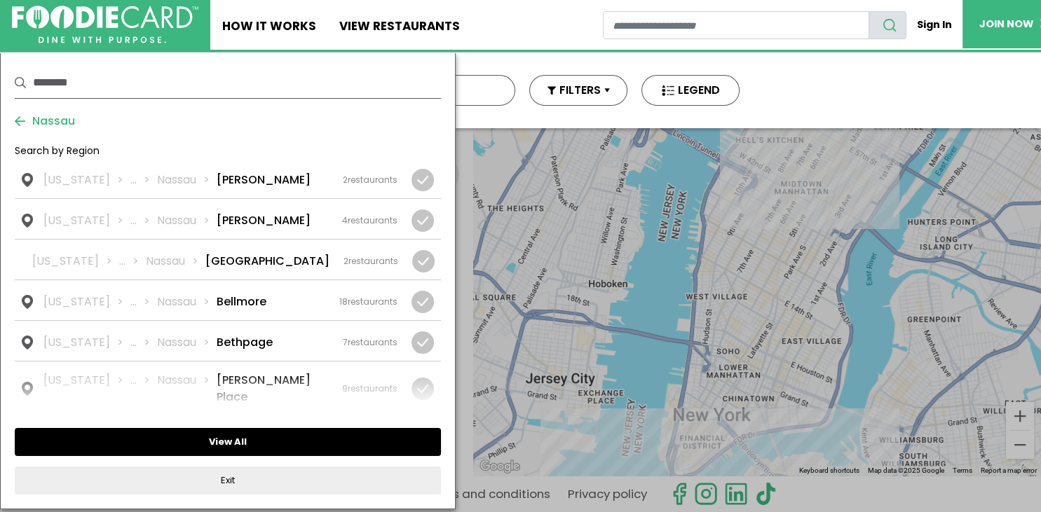
click at [220, 436] on button "View All" at bounding box center [228, 442] width 426 height 28
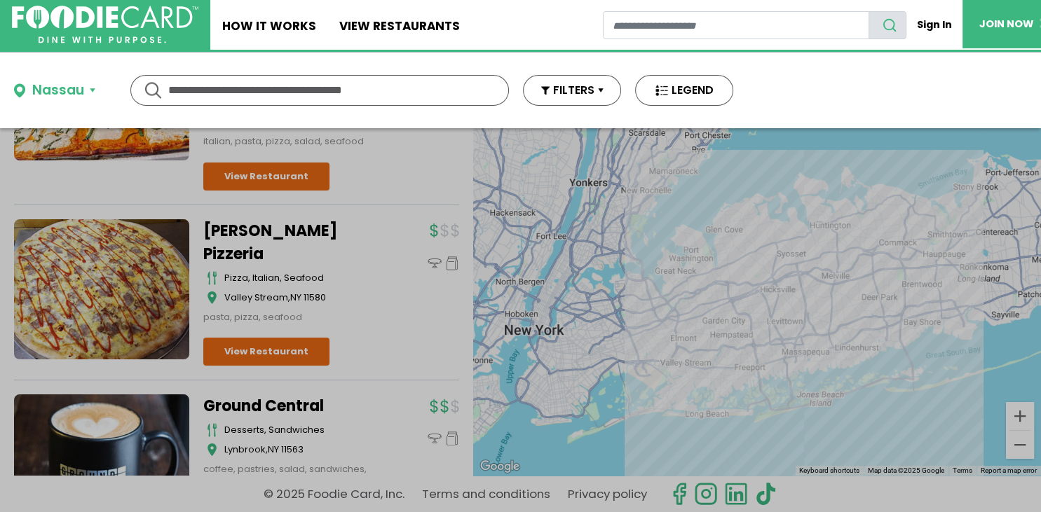
scroll to position [3225, 0]
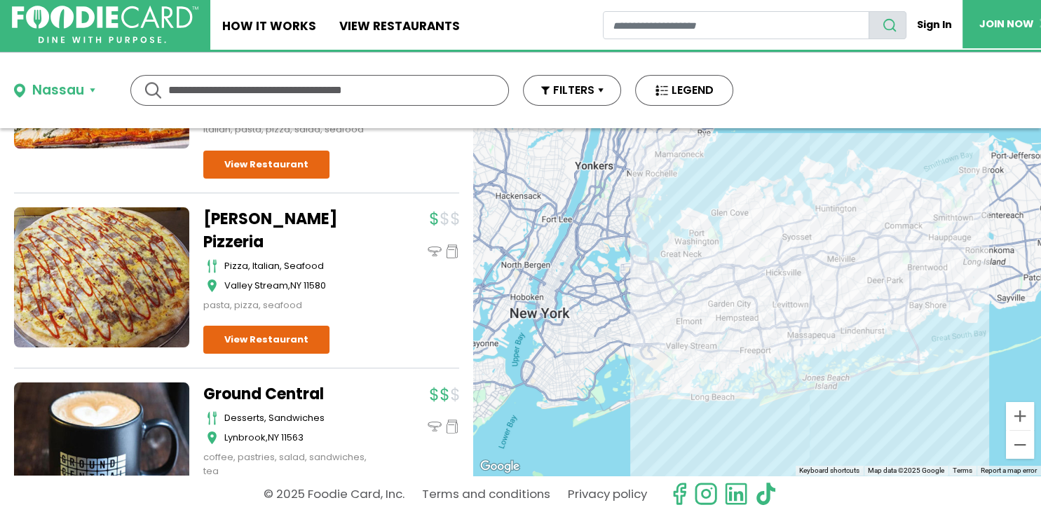
click at [464, 303] on div "Dine-in Pickup 434 results for: [GEOGRAPHIC_DATA] [DEMOGRAPHIC_DATA] seafood am…" at bounding box center [236, 302] width 473 height 348
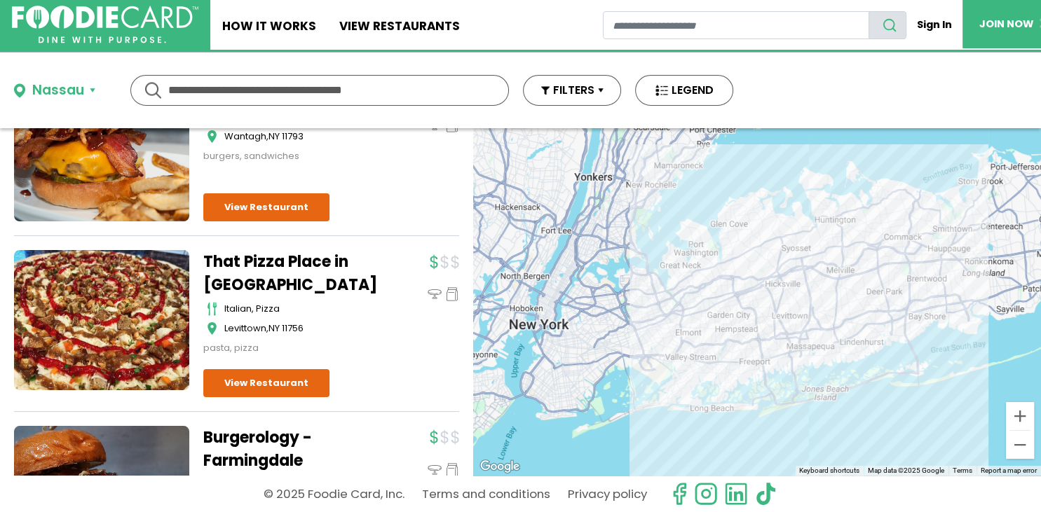
scroll to position [17199, 0]
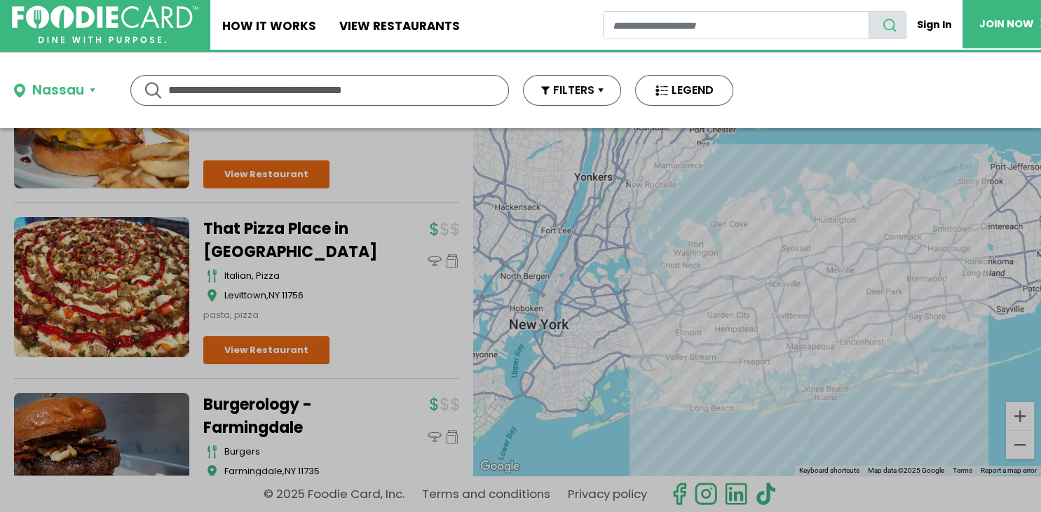
click at [470, 473] on div at bounding box center [520, 256] width 1041 height 512
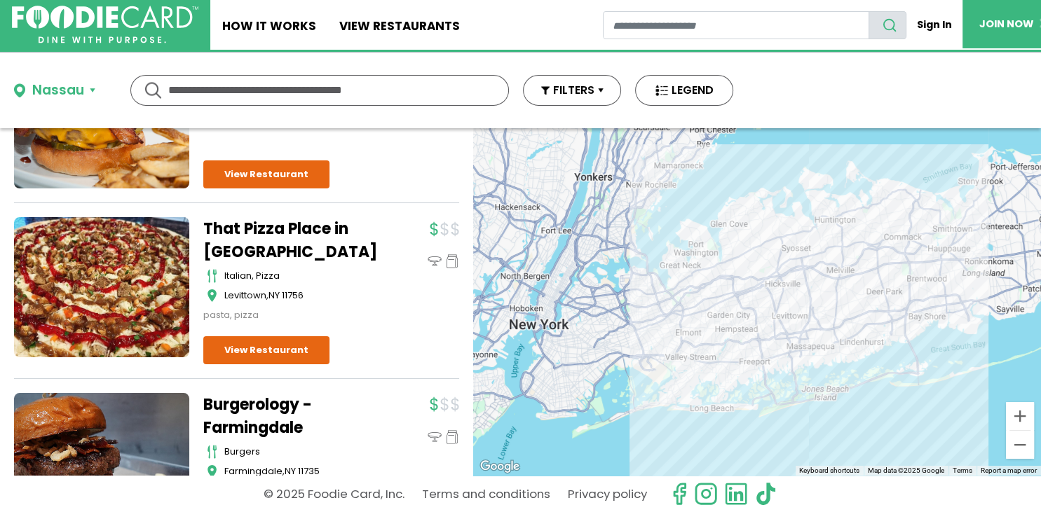
click at [470, 473] on div "Dine-in Pickup 434 results for: [GEOGRAPHIC_DATA] [DEMOGRAPHIC_DATA] seafood am…" at bounding box center [236, 302] width 473 height 348
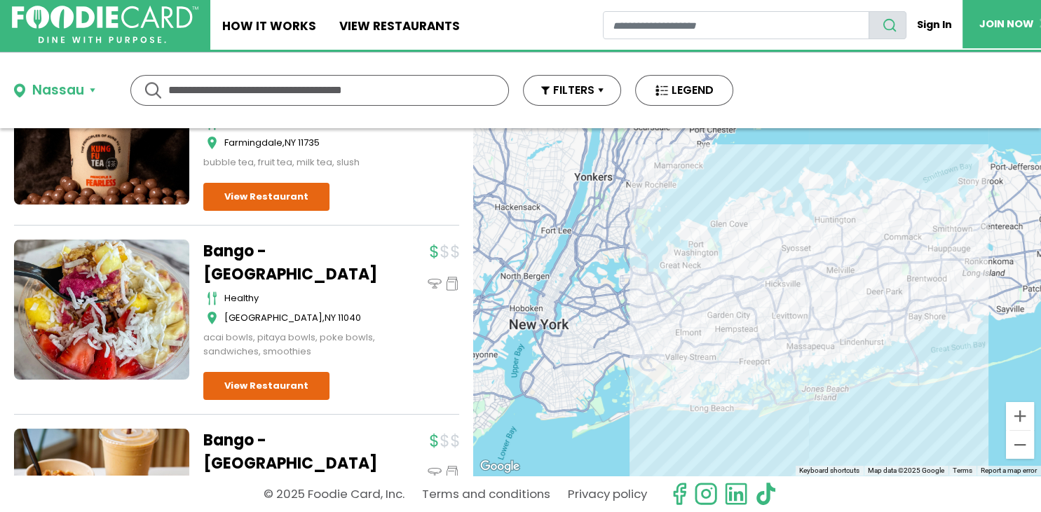
scroll to position [24221, 0]
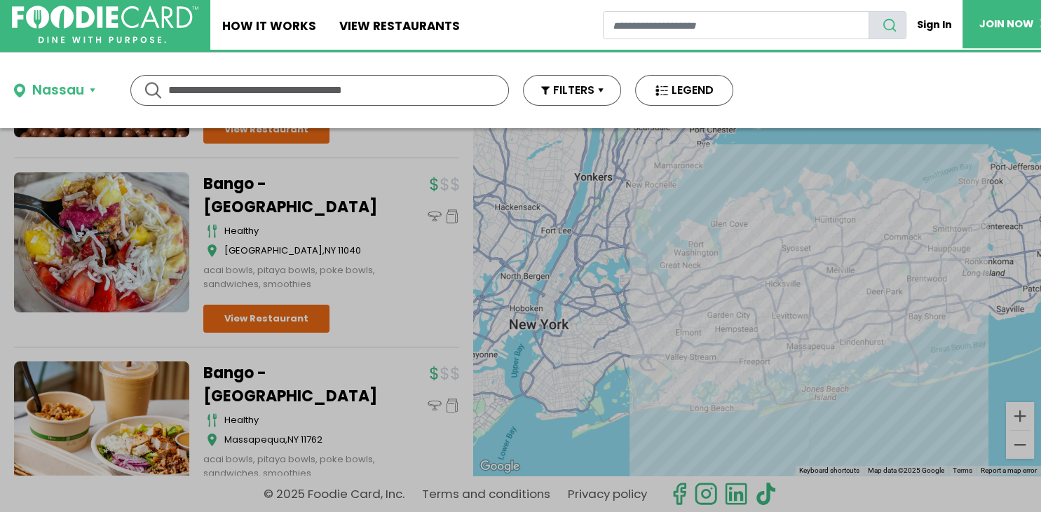
click at [470, 471] on div "Dine-in Pickup 434 results for: [GEOGRAPHIC_DATA] [DEMOGRAPHIC_DATA] seafood am…" at bounding box center [236, 302] width 473 height 348
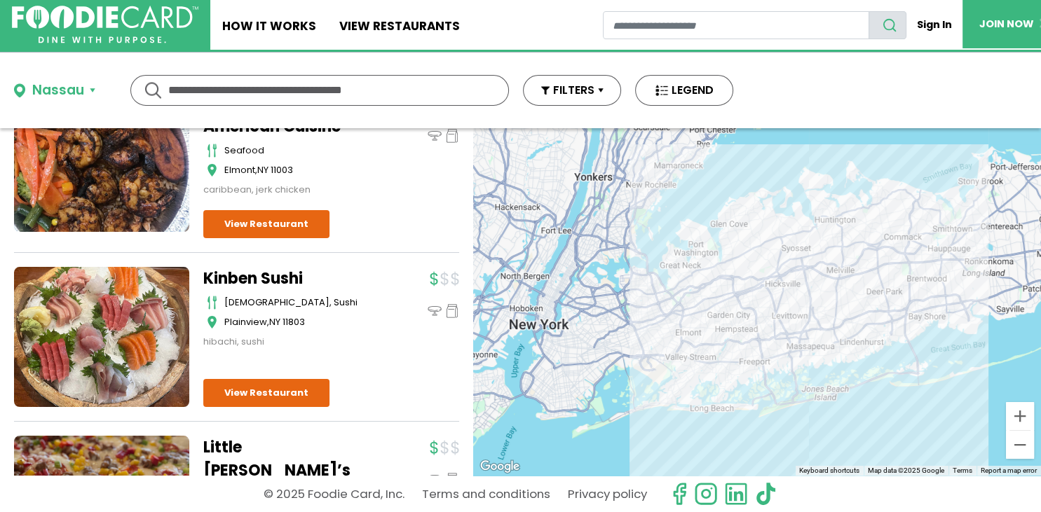
scroll to position [27726, 0]
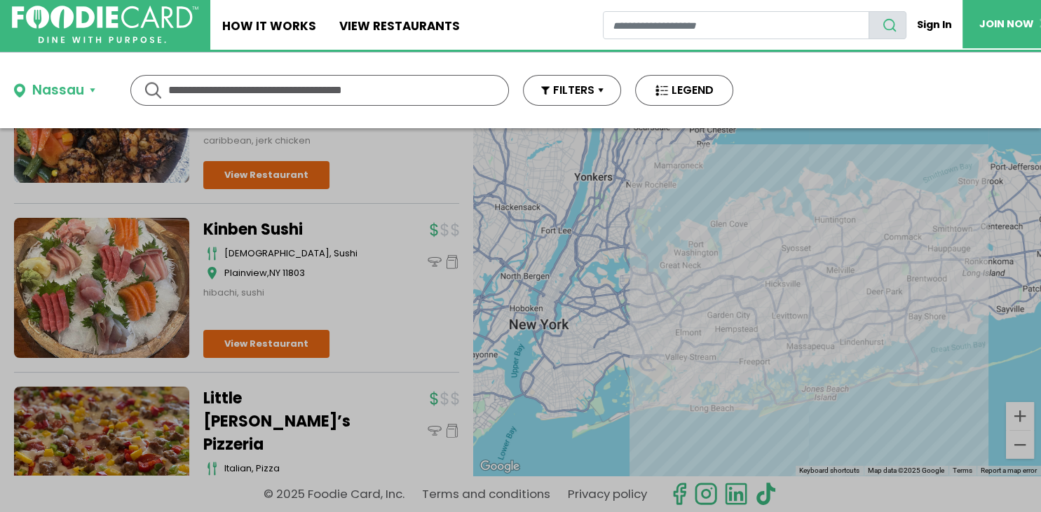
click at [470, 471] on div at bounding box center [520, 256] width 1041 height 512
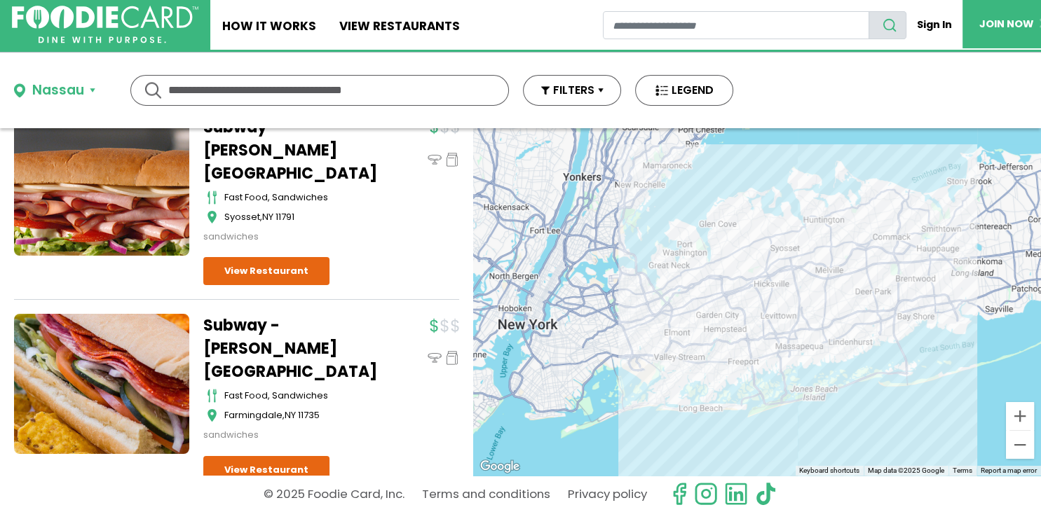
scroll to position [31141, 0]
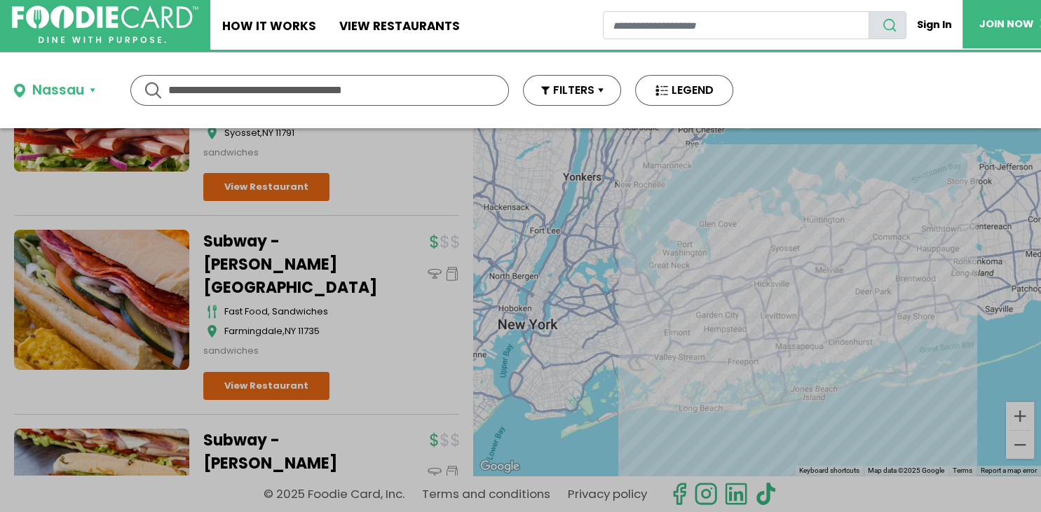
click at [470, 471] on div "Dine-in Pickup 434 results for: [GEOGRAPHIC_DATA] [DEMOGRAPHIC_DATA] seafood am…" at bounding box center [236, 302] width 473 height 348
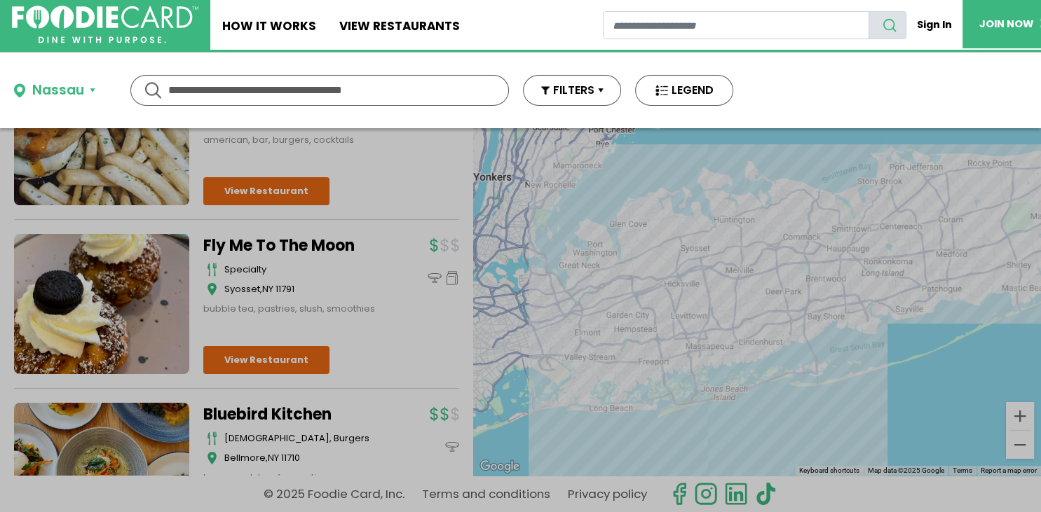
scroll to position [34653, 0]
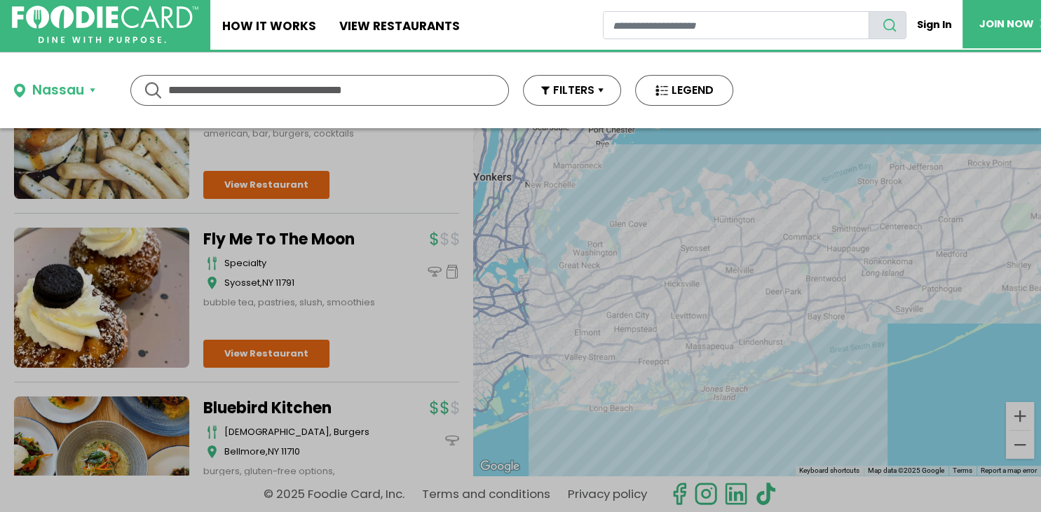
click at [470, 471] on div at bounding box center [520, 256] width 1041 height 512
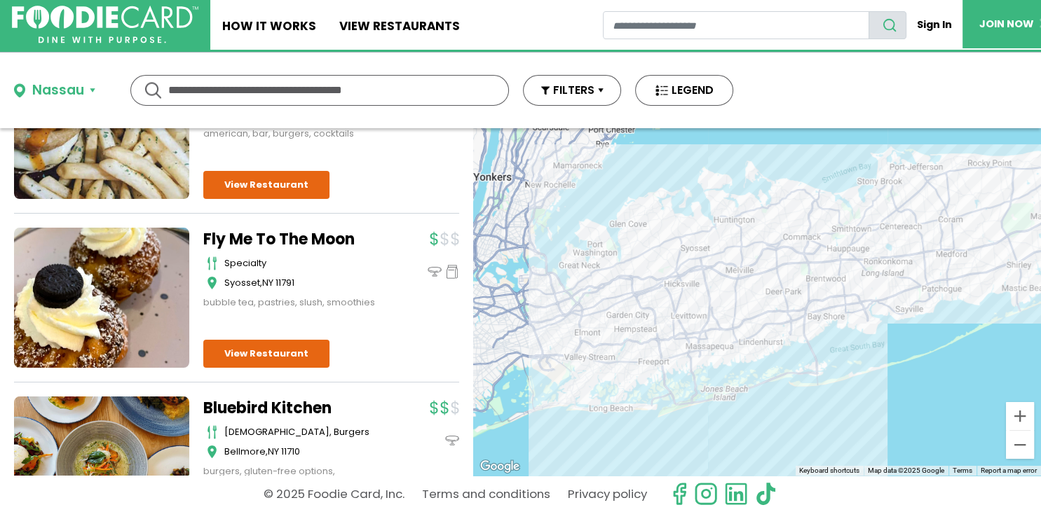
click at [470, 471] on div "Dine-in Pickup 434 results for: [GEOGRAPHIC_DATA] [DEMOGRAPHIC_DATA] seafood am…" at bounding box center [236, 302] width 473 height 348
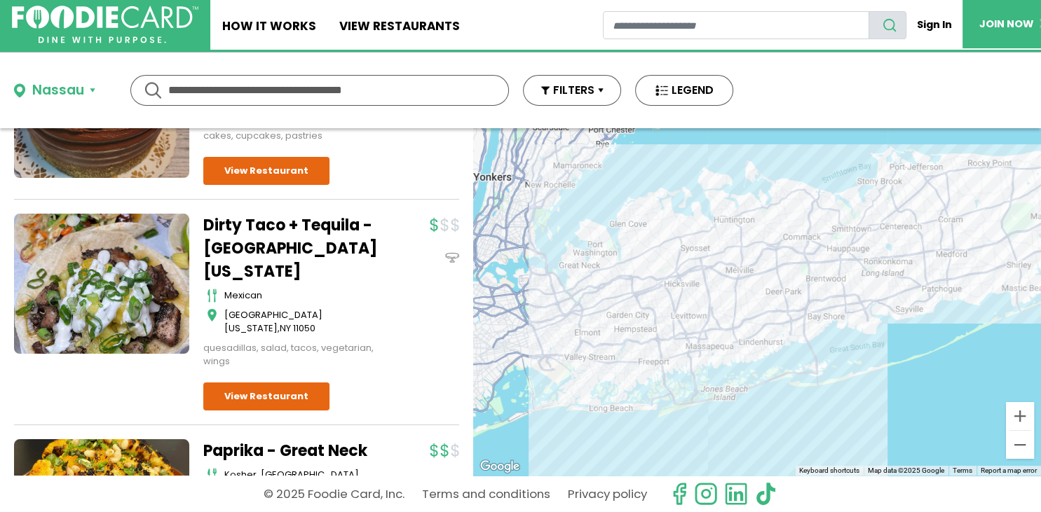
scroll to position [38117, 0]
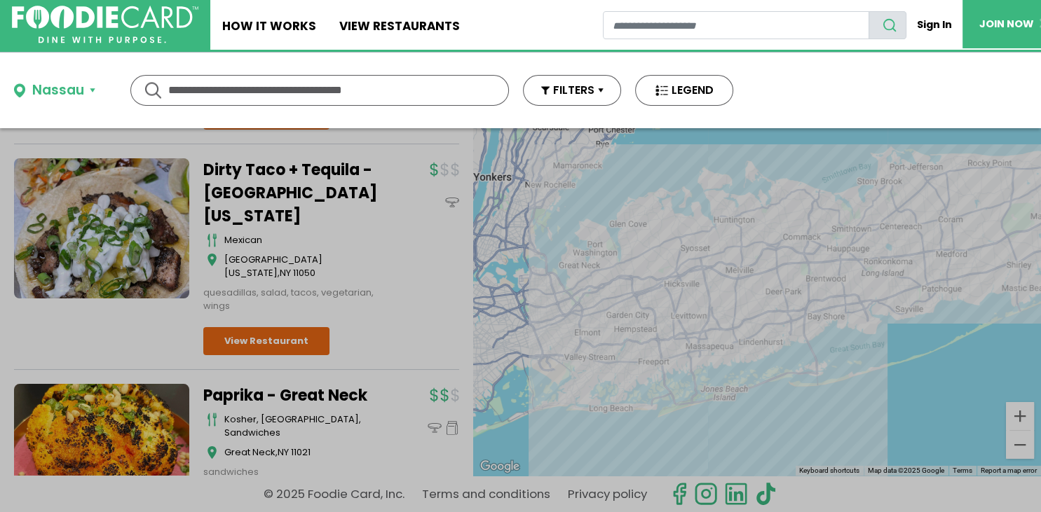
click at [470, 471] on div at bounding box center [520, 256] width 1041 height 512
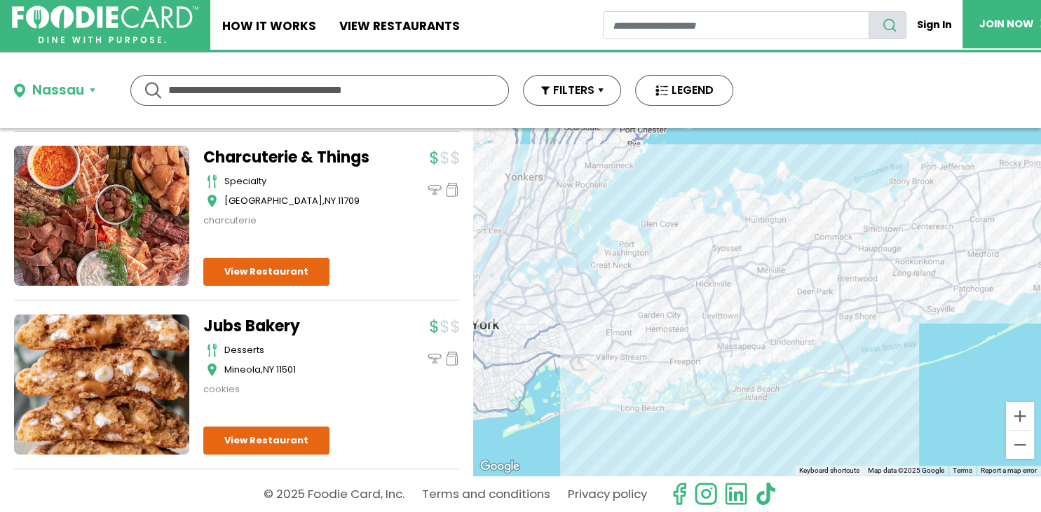
scroll to position [41532, 0]
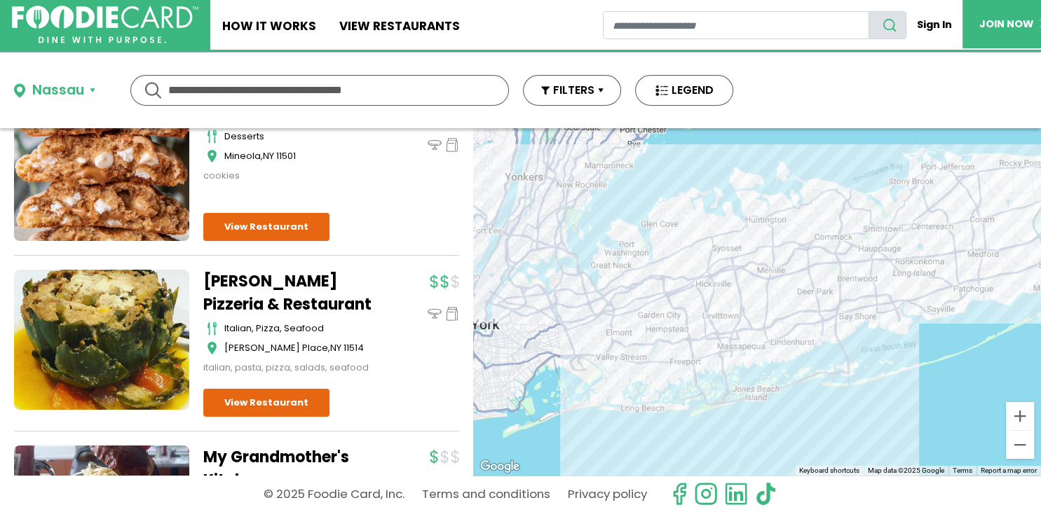
click at [0, 0] on div at bounding box center [0, 0] width 0 height 0
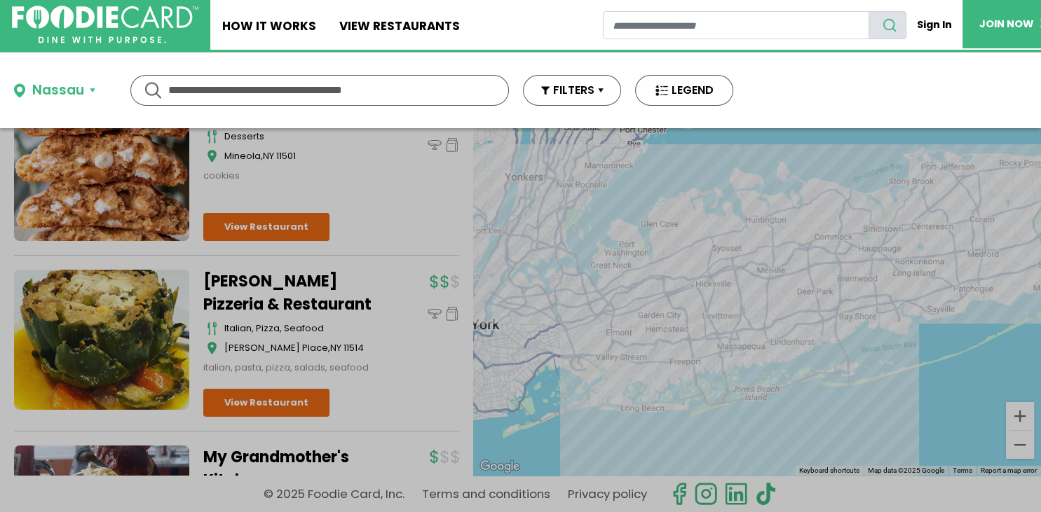
click at [470, 471] on div at bounding box center [520, 256] width 1041 height 512
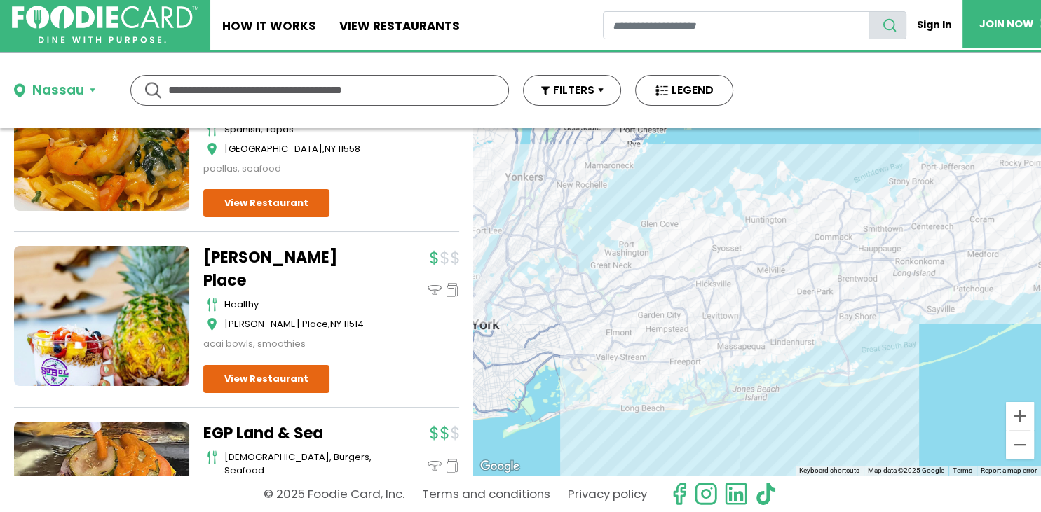
scroll to position [45046, 0]
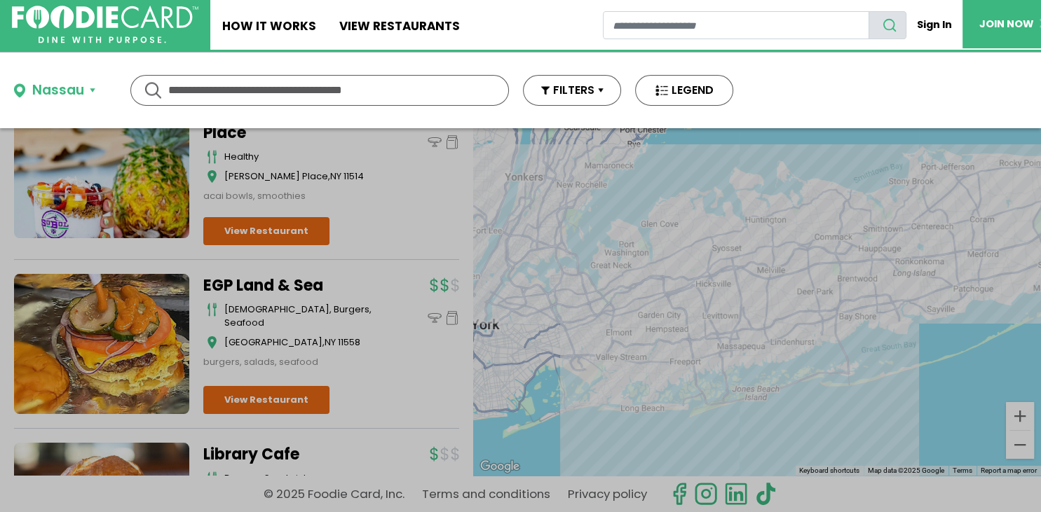
click at [470, 471] on div at bounding box center [520, 256] width 1041 height 512
click at [470, 471] on div "Dine-in Pickup 434 results for: [GEOGRAPHIC_DATA] [DEMOGRAPHIC_DATA] seafood am…" at bounding box center [236, 302] width 473 height 348
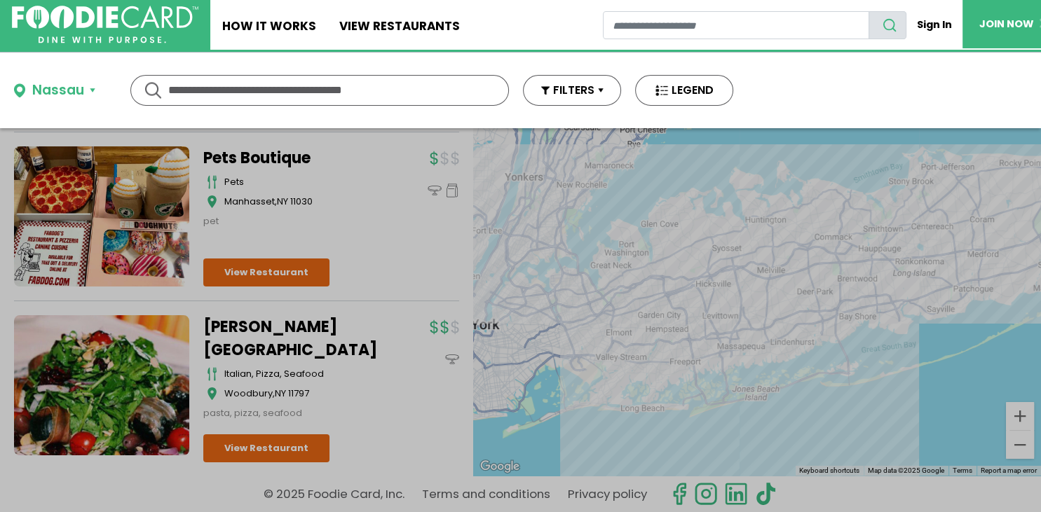
scroll to position [52213, 0]
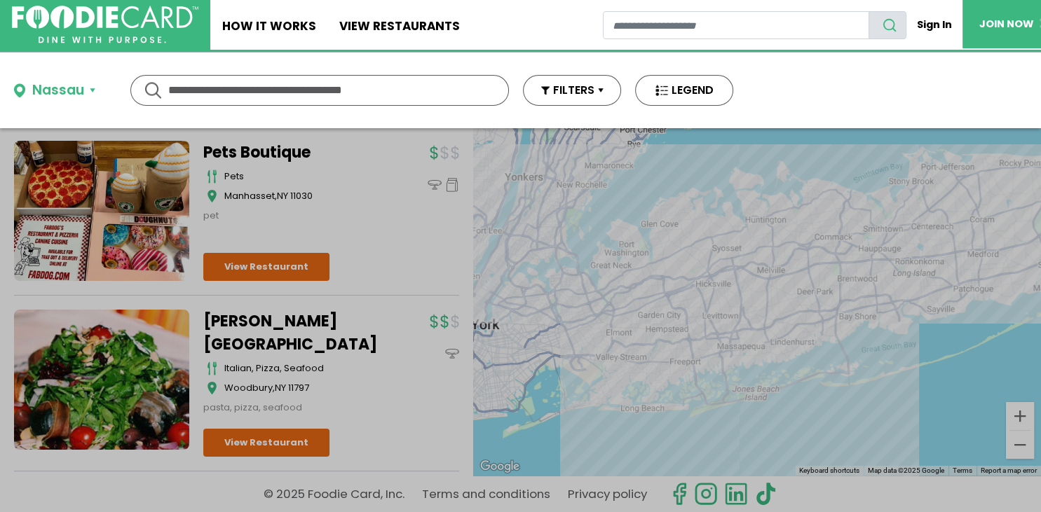
click at [469, 470] on div at bounding box center [520, 256] width 1041 height 512
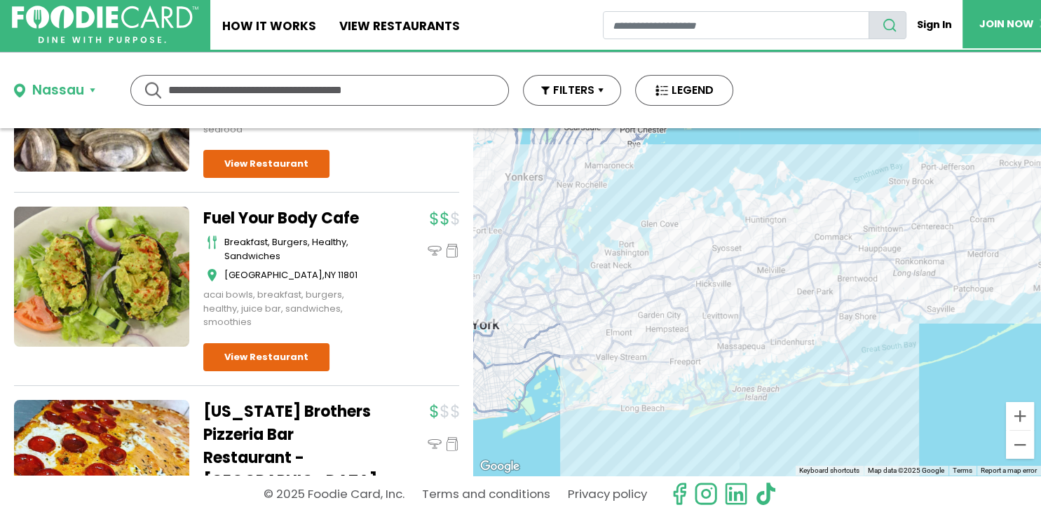
scroll to position [58816, 0]
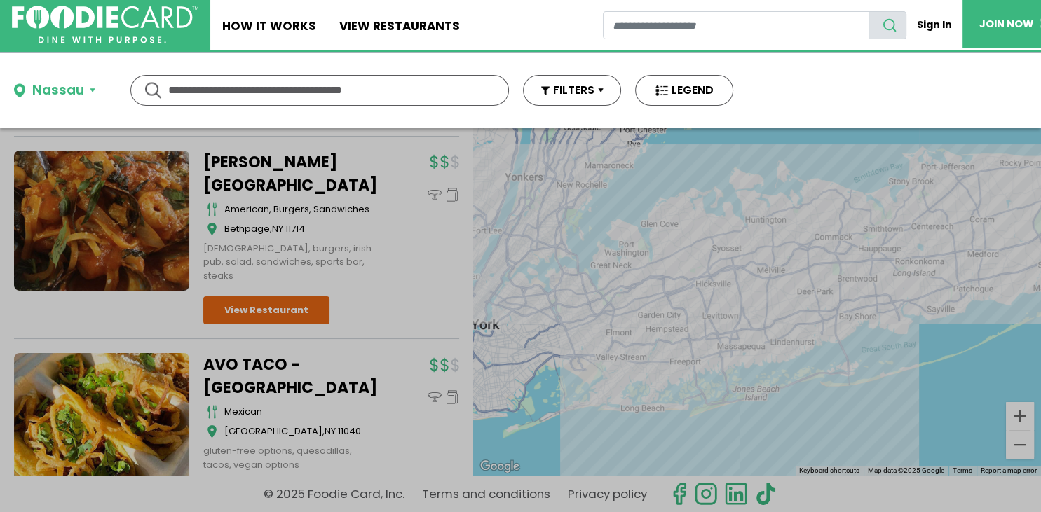
click at [469, 470] on div at bounding box center [520, 256] width 1041 height 512
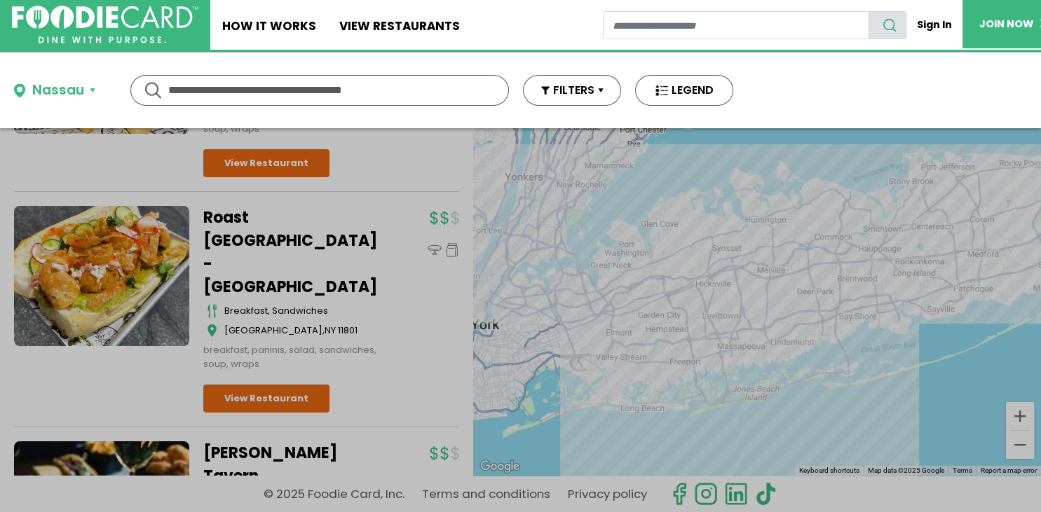
scroll to position [62823, 0]
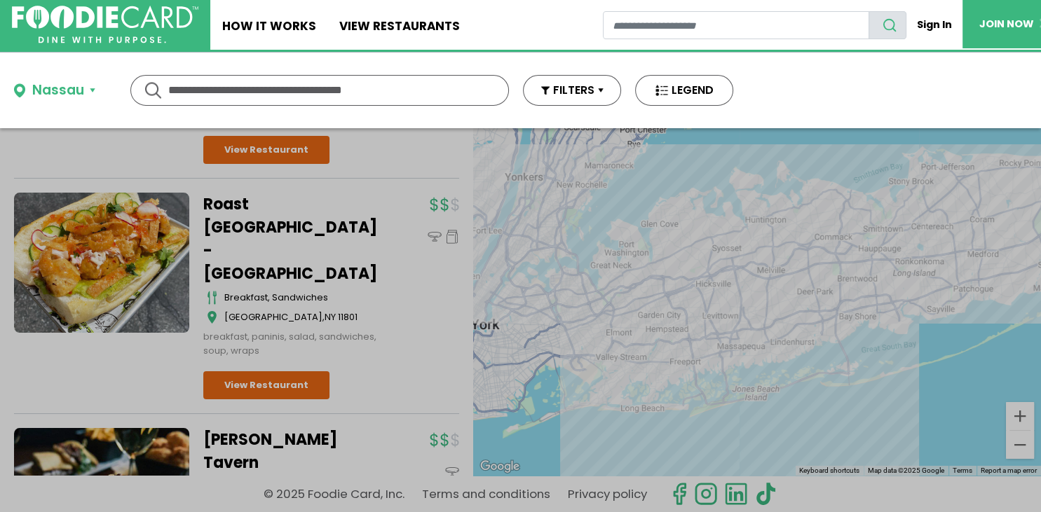
click at [469, 470] on div at bounding box center [520, 256] width 1041 height 512
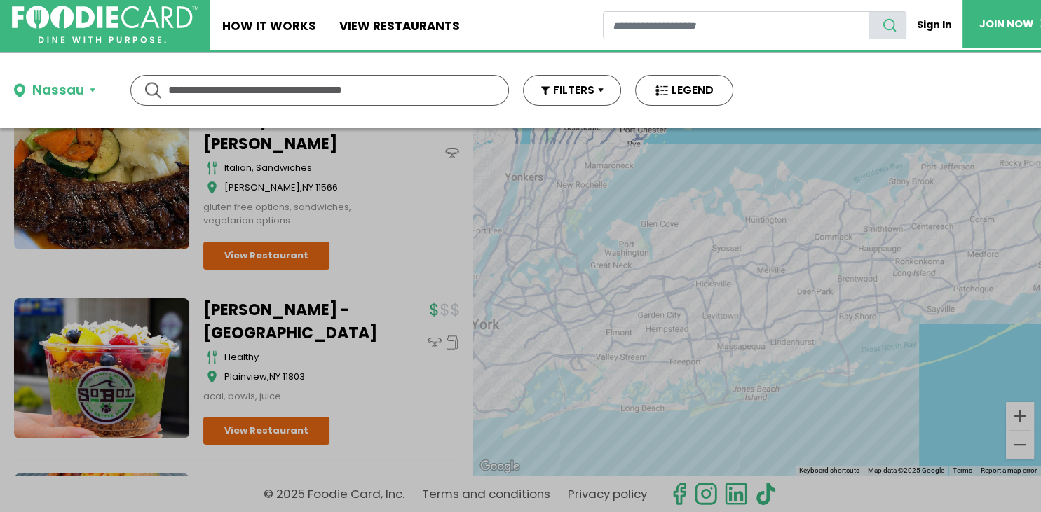
scroll to position [66370, 0]
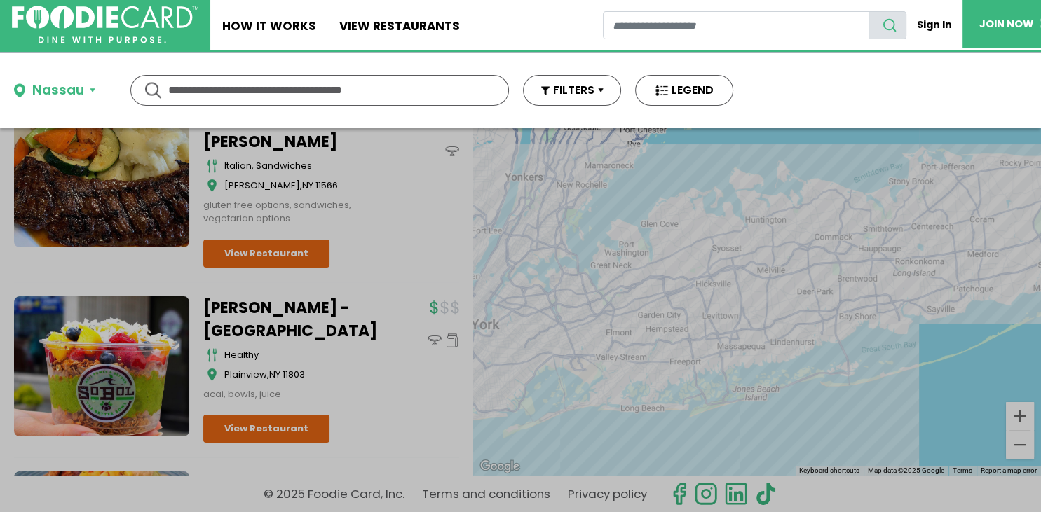
click at [469, 470] on div at bounding box center [520, 256] width 1041 height 512
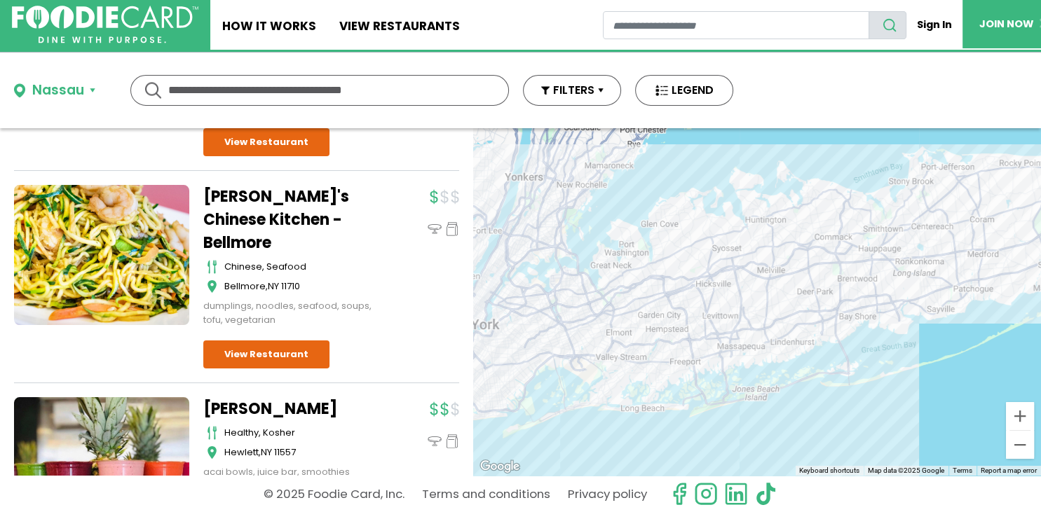
scroll to position [69928, 0]
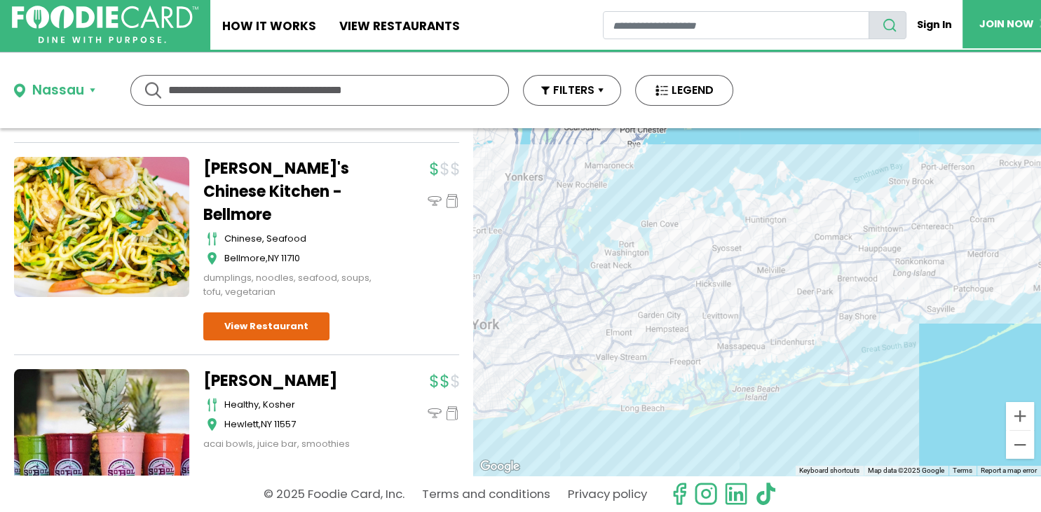
click at [0, 0] on div at bounding box center [0, 0] width 0 height 0
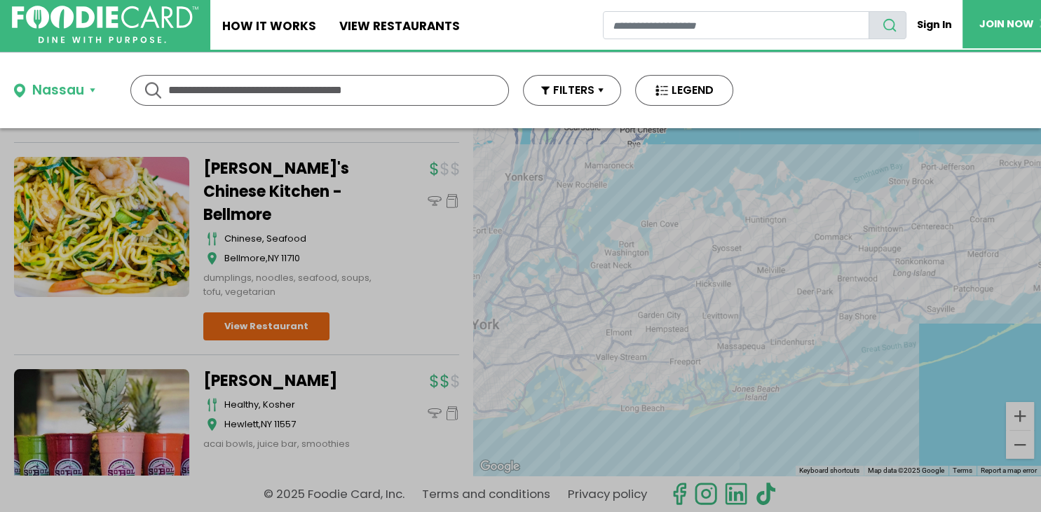
click at [468, 472] on div at bounding box center [520, 256] width 1041 height 512
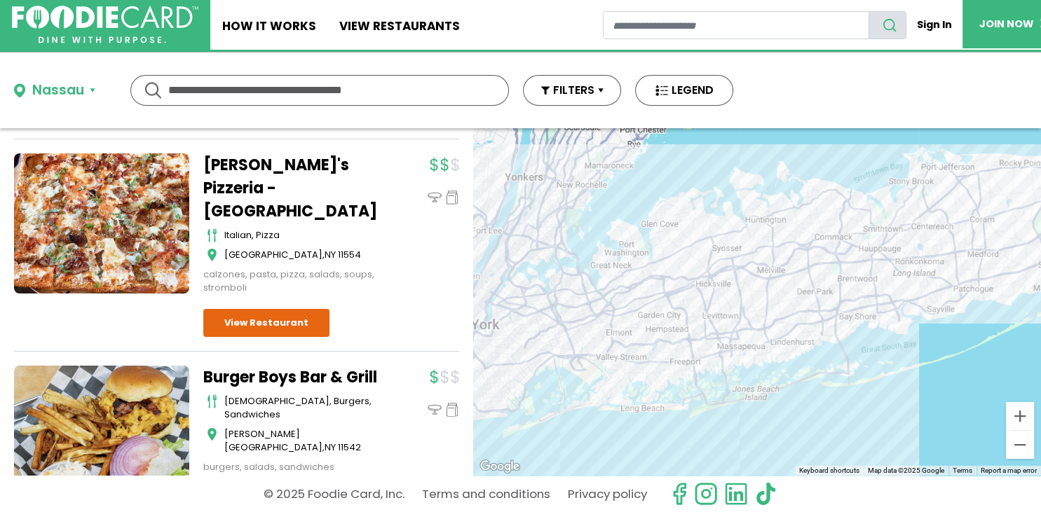
scroll to position [71083, 0]
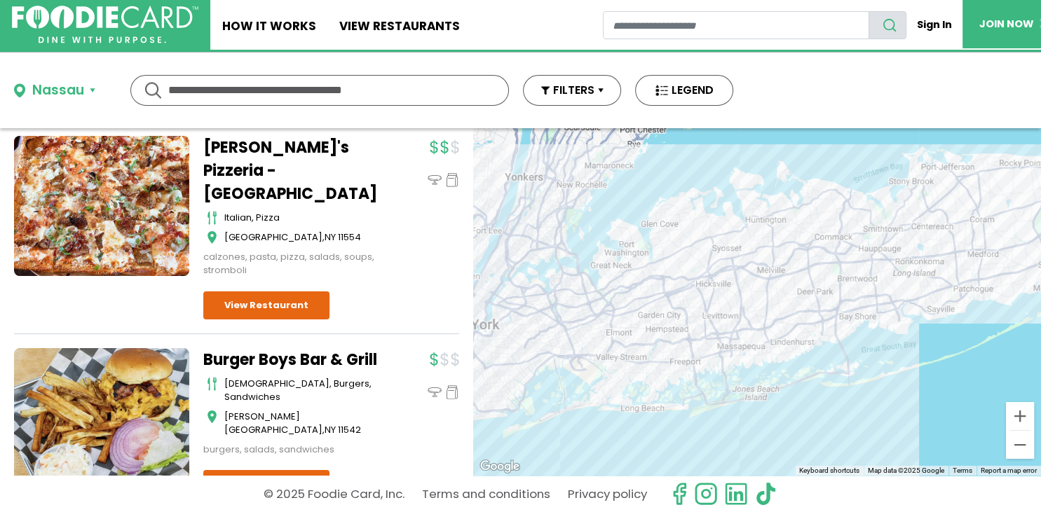
click at [469, 489] on link "Terms and conditions" at bounding box center [486, 494] width 128 height 25
